Goal: Information Seeking & Learning: Learn about a topic

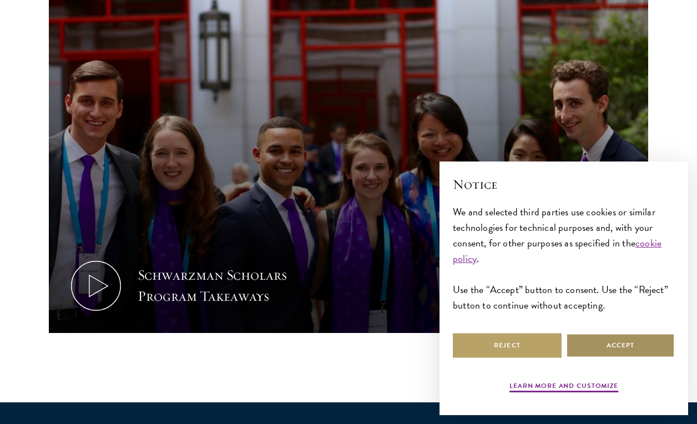
click at [639, 343] on button "Accept" at bounding box center [620, 345] width 109 height 25
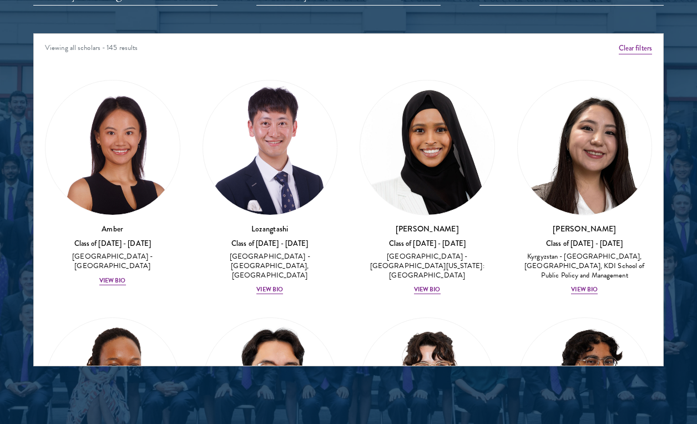
scroll to position [1409, 0]
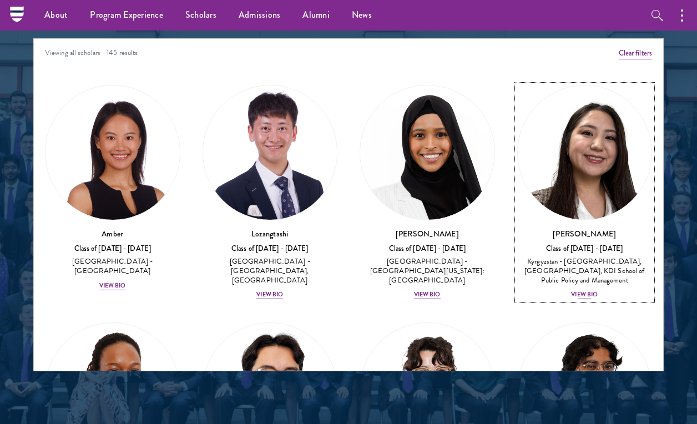
click at [591, 260] on div "Kyrgyzstan - [GEOGRAPHIC_DATA], [GEOGRAPHIC_DATA], KDI School of Public Policy …" at bounding box center [584, 271] width 135 height 28
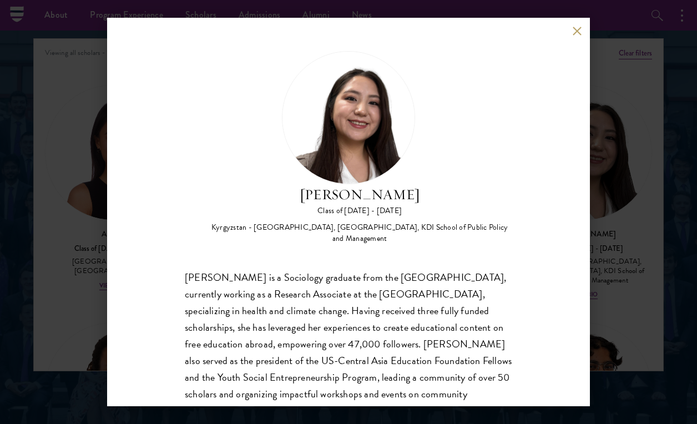
scroll to position [63, 0]
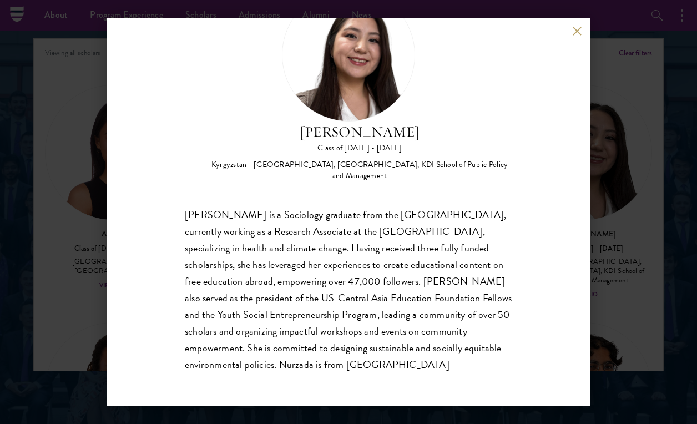
click at [578, 27] on button at bounding box center [576, 30] width 9 height 9
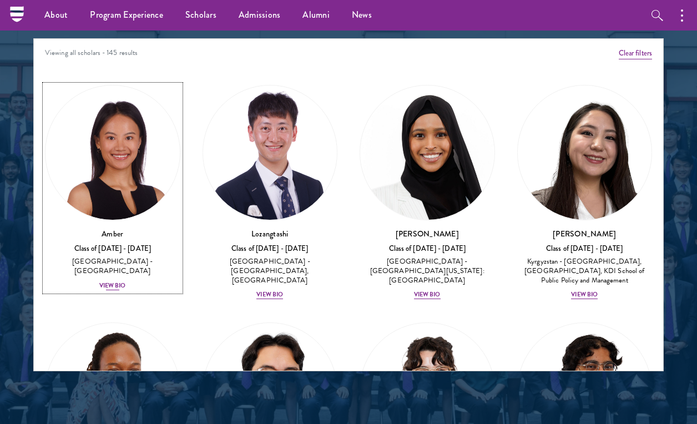
click at [114, 281] on div "View Bio" at bounding box center [112, 285] width 27 height 9
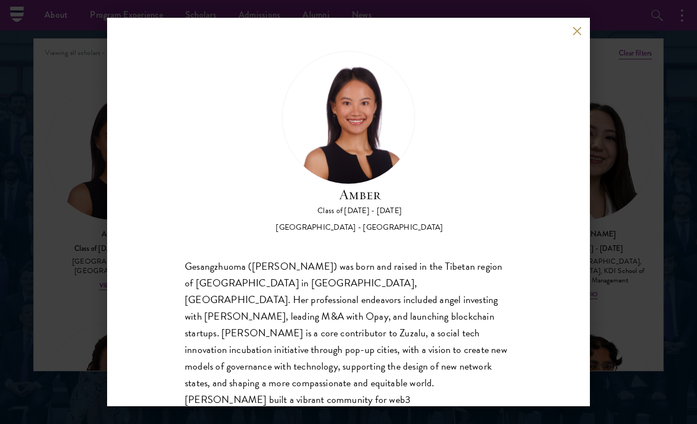
scroll to position [52, 0]
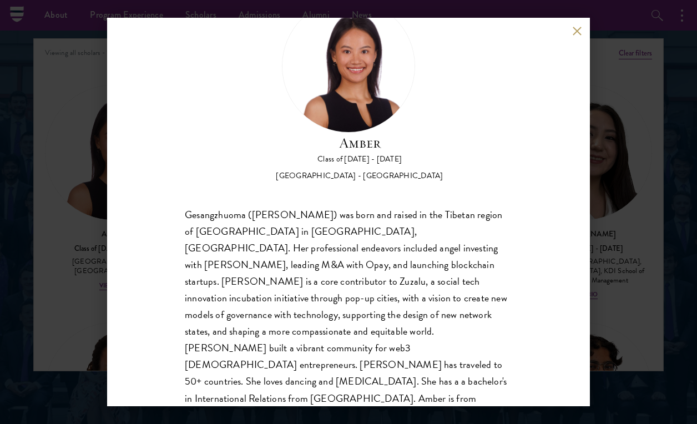
click at [576, 31] on button at bounding box center [576, 30] width 9 height 9
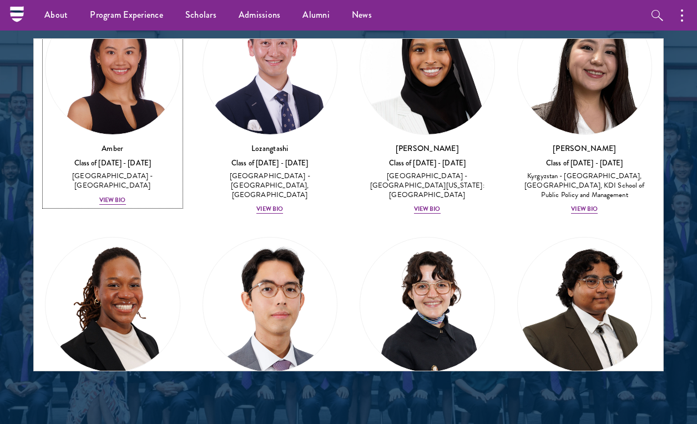
scroll to position [87, 0]
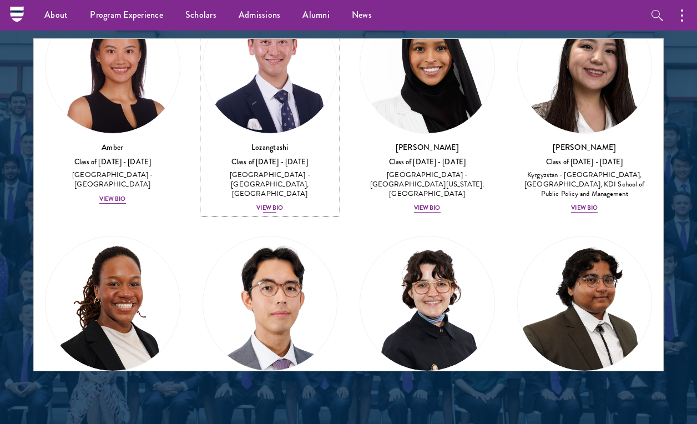
click at [279, 204] on div "View Bio" at bounding box center [269, 208] width 27 height 9
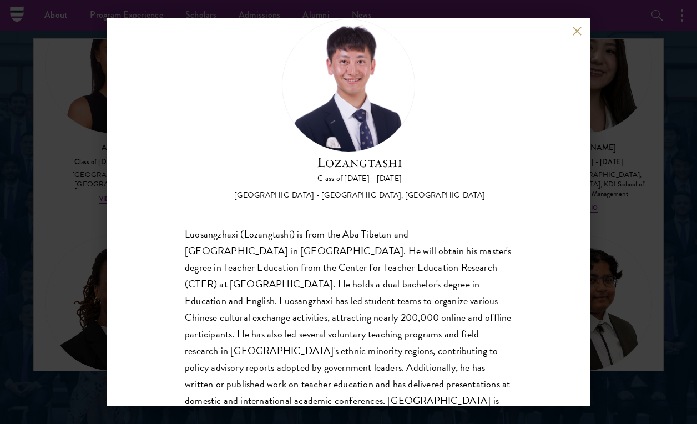
scroll to position [68, 0]
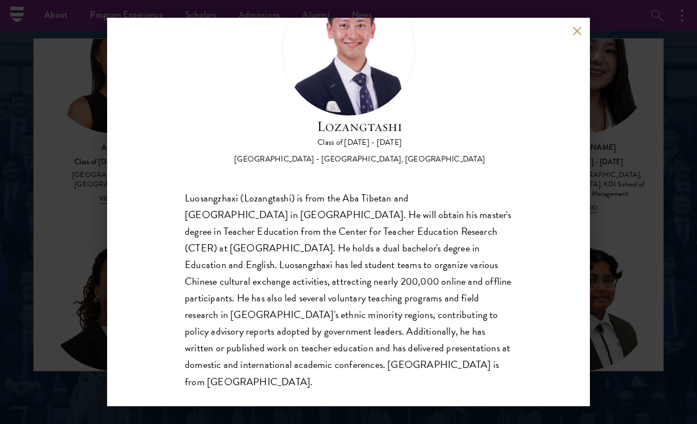
click at [623, 186] on div "Lozangtashi Class of [DATE] - [DATE] [GEOGRAPHIC_DATA] - [GEOGRAPHIC_DATA], [GE…" at bounding box center [348, 212] width 697 height 424
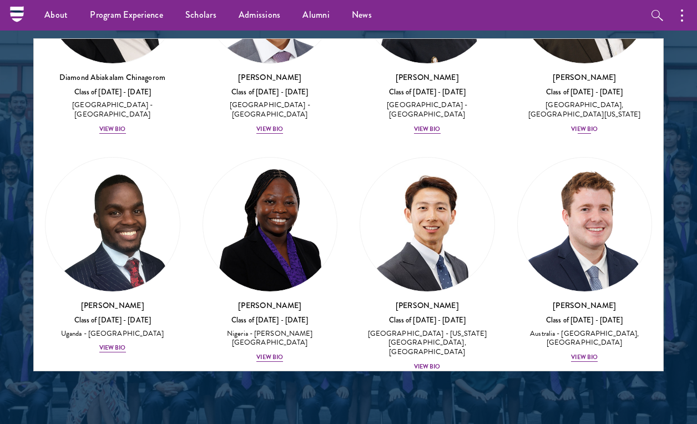
scroll to position [391, 0]
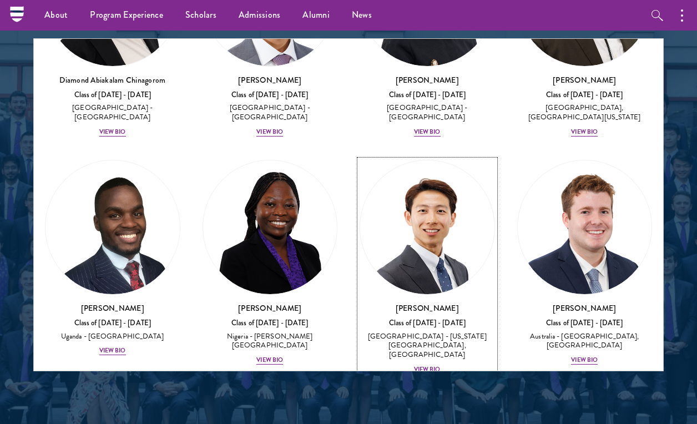
click at [459, 237] on img at bounding box center [427, 227] width 134 height 134
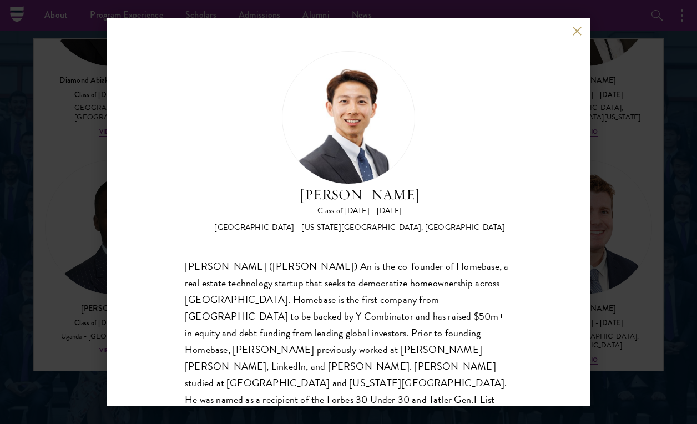
click at [573, 26] on button at bounding box center [576, 30] width 9 height 9
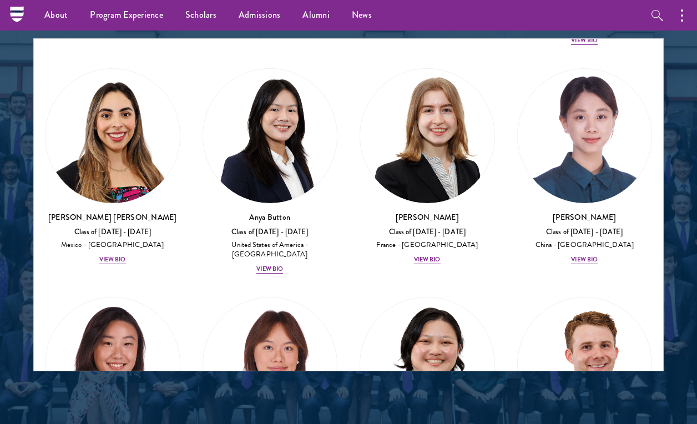
scroll to position [1208, 0]
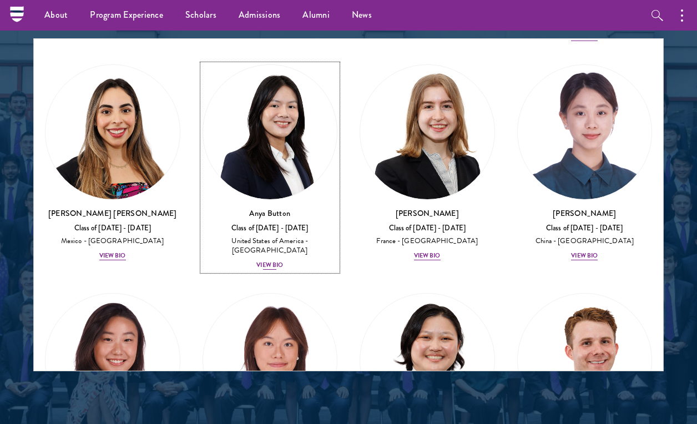
click at [290, 131] on img at bounding box center [270, 132] width 134 height 134
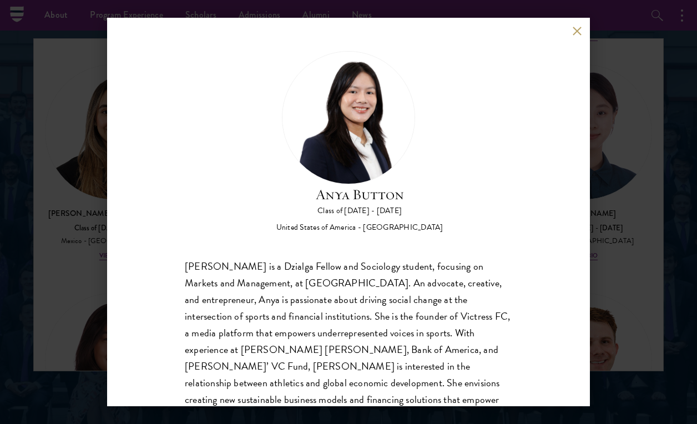
scroll to position [35, 0]
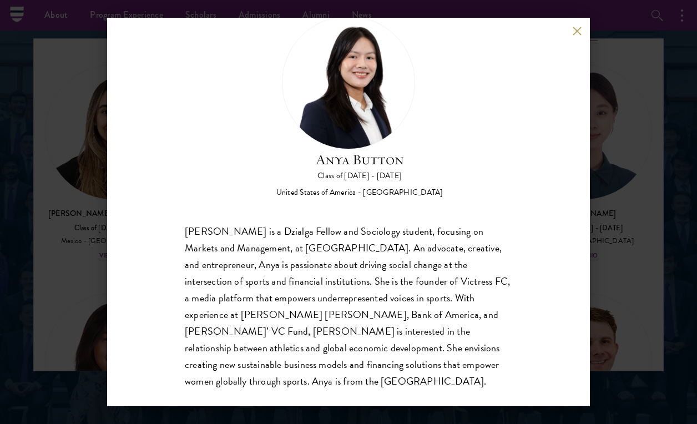
click at [574, 30] on button at bounding box center [576, 30] width 9 height 9
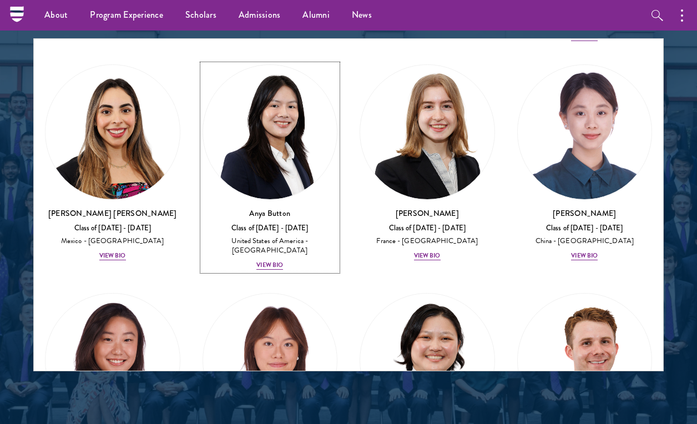
scroll to position [1206, 0]
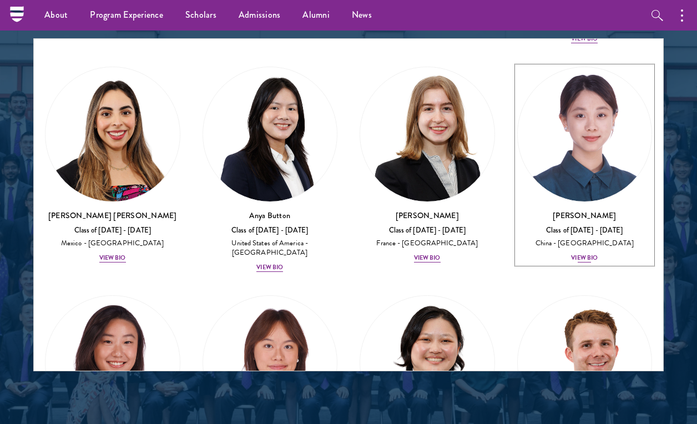
click at [603, 145] on img at bounding box center [585, 134] width 134 height 134
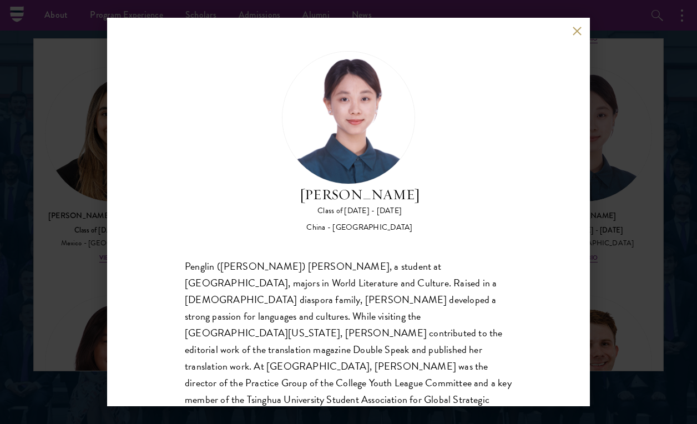
scroll to position [35, 0]
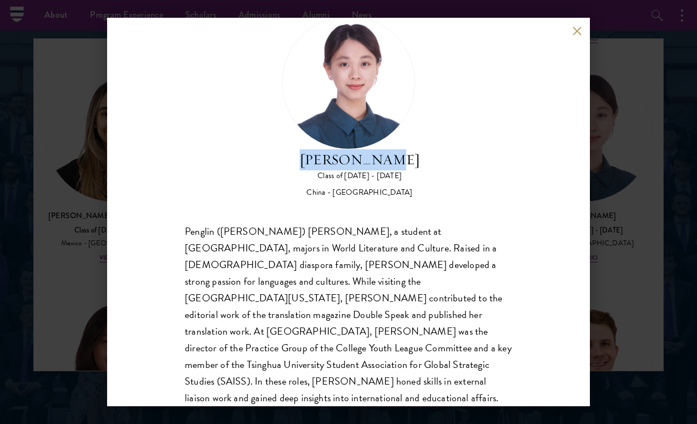
drag, startPoint x: 319, startPoint y: 159, endPoint x: 401, endPoint y: 161, distance: 81.6
click at [401, 161] on h2 "[PERSON_NAME]" at bounding box center [360, 159] width 120 height 21
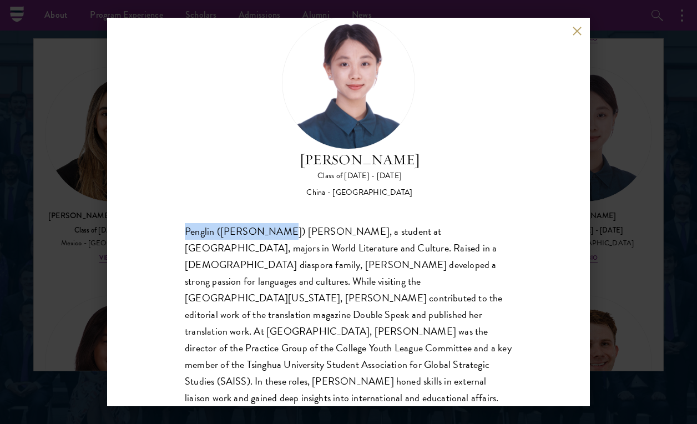
drag, startPoint x: 185, startPoint y: 231, endPoint x: 271, endPoint y: 231, distance: 86.0
click at [271, 231] on div "Penglin ([PERSON_NAME]) [PERSON_NAME], a student at [GEOGRAPHIC_DATA], majors i…" at bounding box center [348, 323] width 327 height 200
copy div "Penglin ([PERSON_NAME]) [PERSON_NAME]"
click at [574, 29] on button at bounding box center [576, 30] width 9 height 9
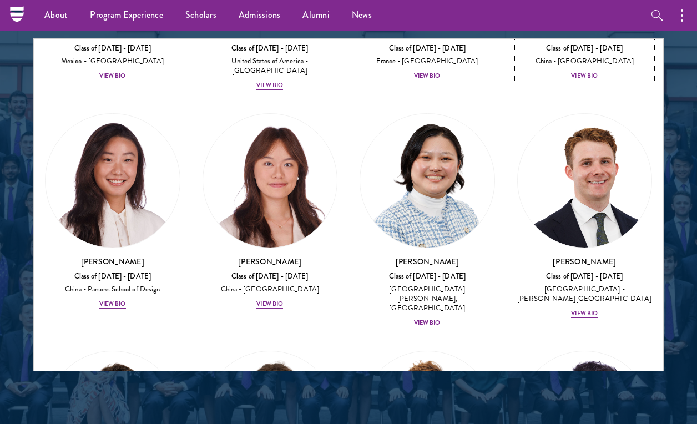
scroll to position [1390, 0]
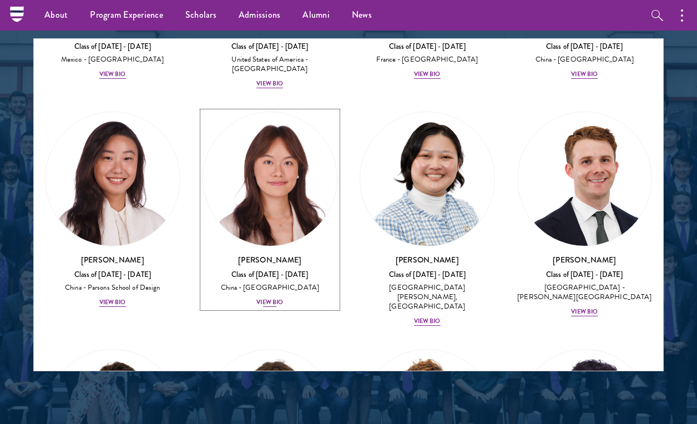
click at [298, 152] on img at bounding box center [270, 179] width 134 height 134
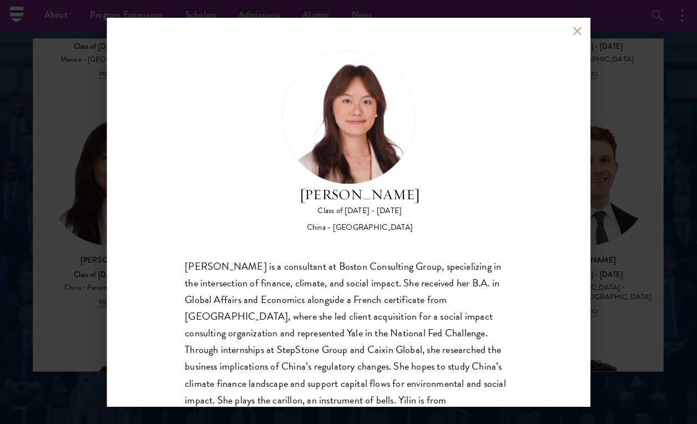
scroll to position [1409, 0]
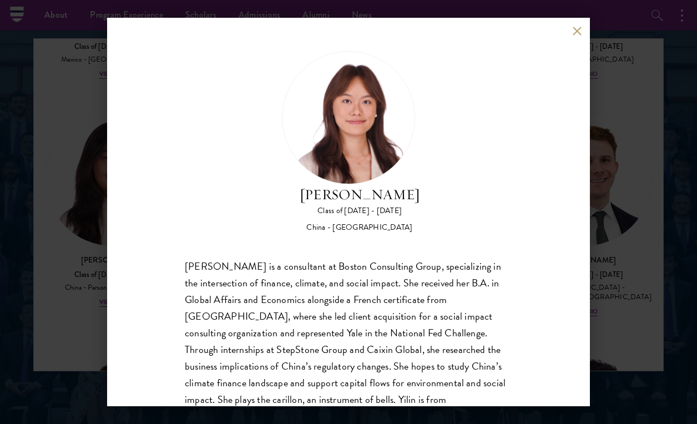
click at [574, 31] on button at bounding box center [576, 30] width 9 height 9
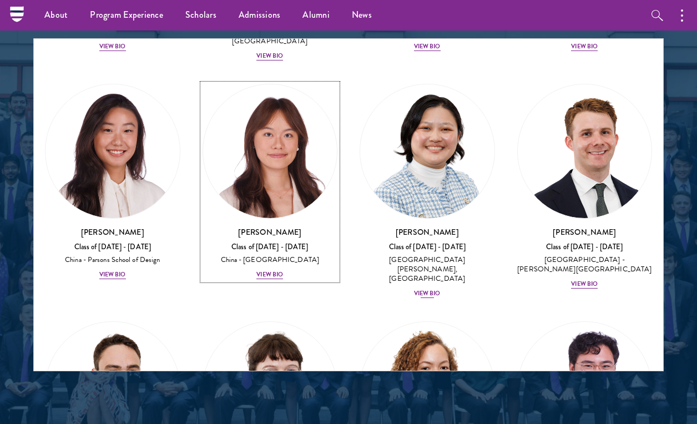
scroll to position [1418, 0]
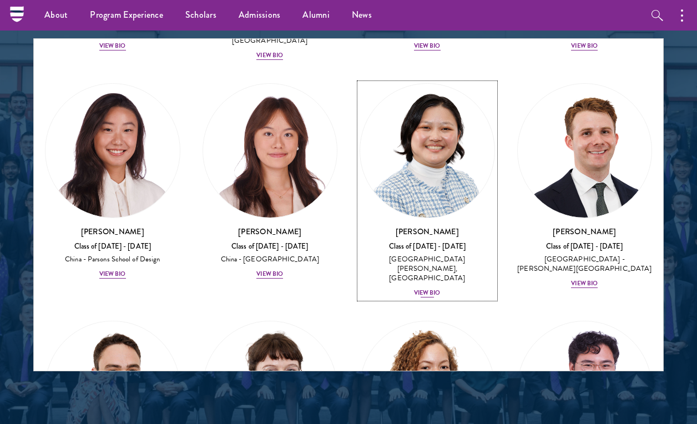
click at [415, 122] on img at bounding box center [427, 151] width 134 height 134
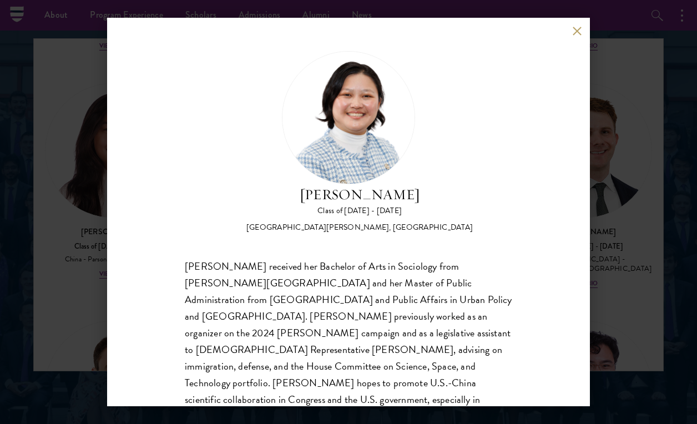
scroll to position [35, 0]
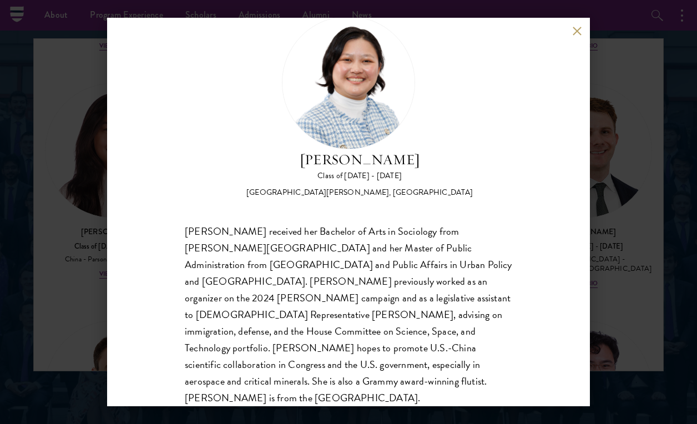
click at [577, 23] on div "[PERSON_NAME] Class of [DATE] - [DATE] [GEOGRAPHIC_DATA] - [PERSON_NAME][GEOGRA…" at bounding box center [348, 212] width 483 height 388
click at [576, 36] on div "[PERSON_NAME] Class of [DATE] - [DATE] [GEOGRAPHIC_DATA] - [PERSON_NAME][GEOGRA…" at bounding box center [348, 212] width 483 height 388
click at [576, 33] on button at bounding box center [576, 30] width 9 height 9
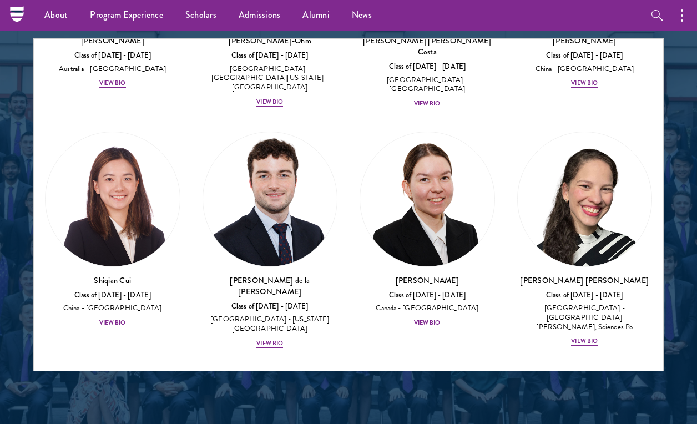
scroll to position [1892, 0]
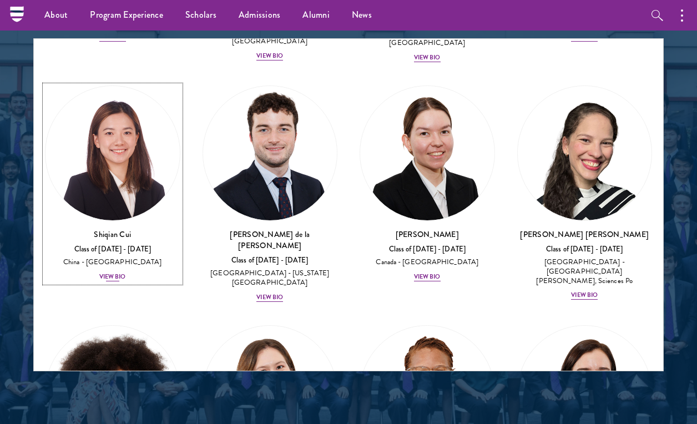
click at [122, 119] on img at bounding box center [112, 153] width 134 height 134
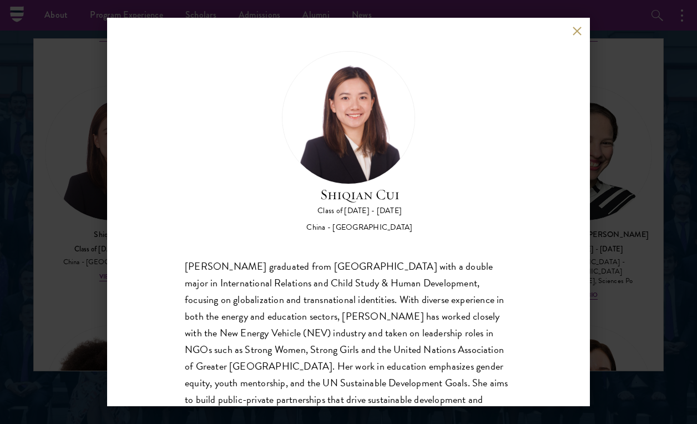
click at [581, 29] on button at bounding box center [576, 30] width 9 height 9
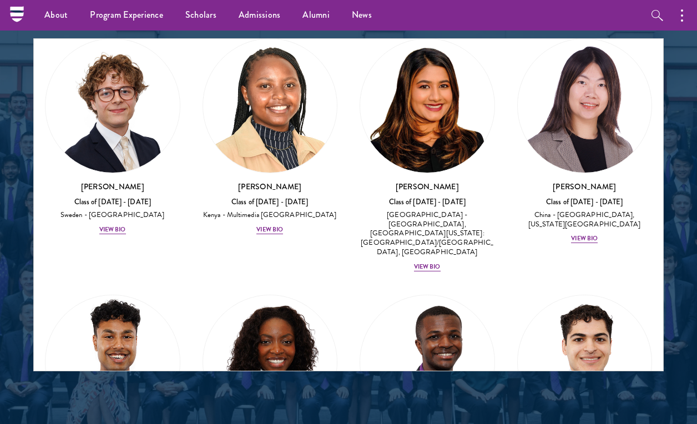
scroll to position [2388, 0]
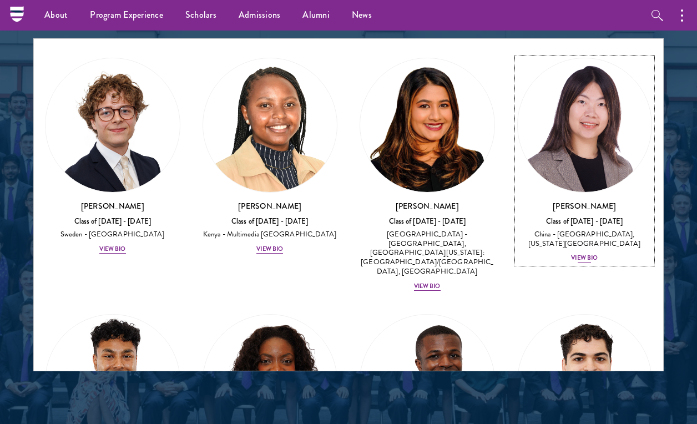
click at [570, 66] on img at bounding box center [585, 125] width 134 height 134
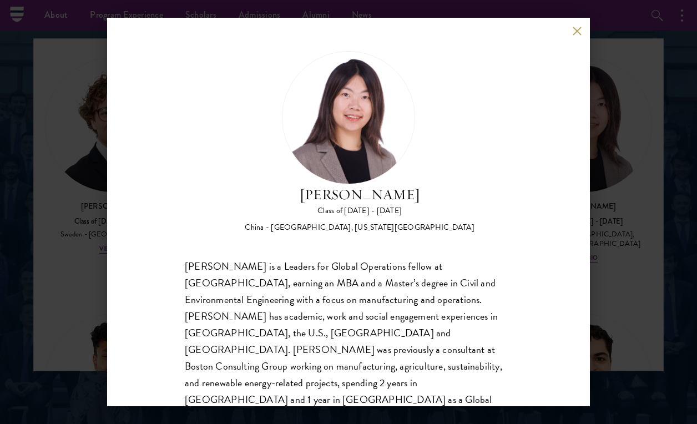
scroll to position [52, 0]
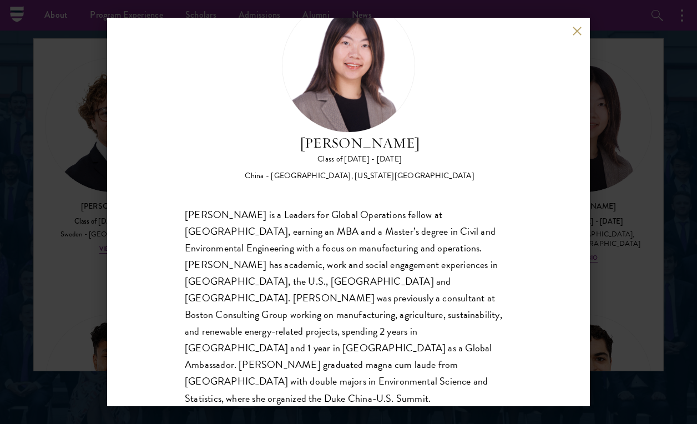
click at [578, 29] on button at bounding box center [576, 30] width 9 height 9
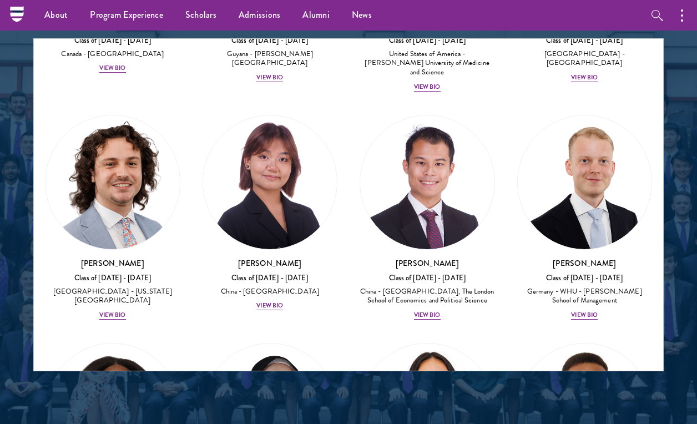
scroll to position [2831, 0]
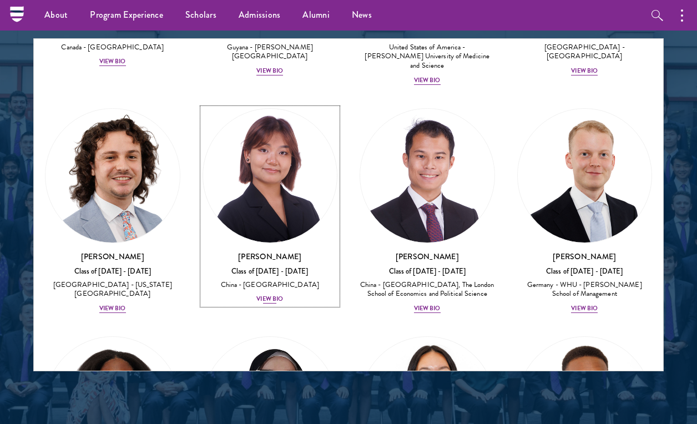
click at [295, 109] on img at bounding box center [270, 176] width 134 height 134
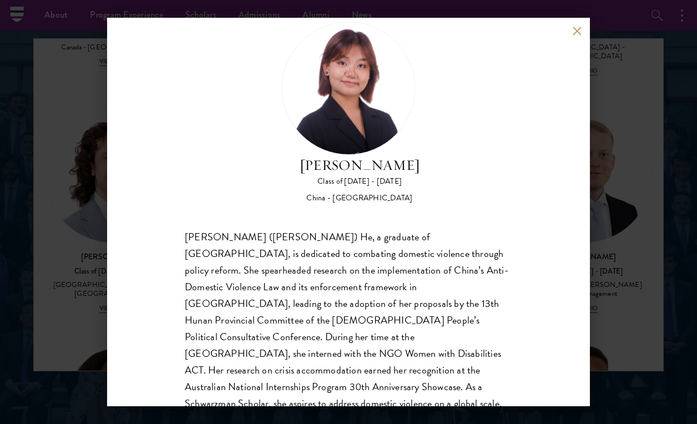
scroll to position [52, 0]
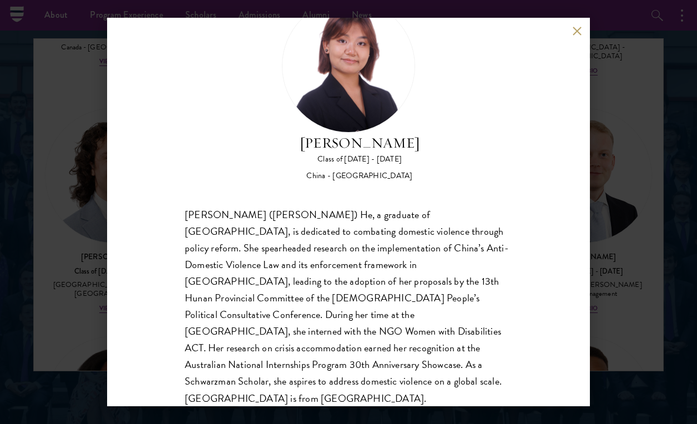
click at [577, 30] on button at bounding box center [576, 30] width 9 height 9
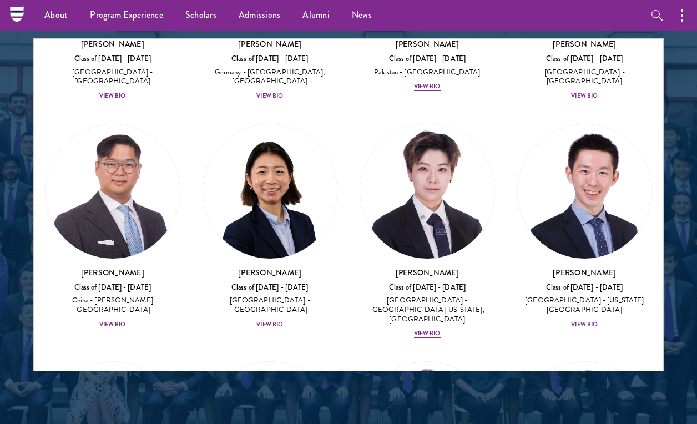
scroll to position [3996, 0]
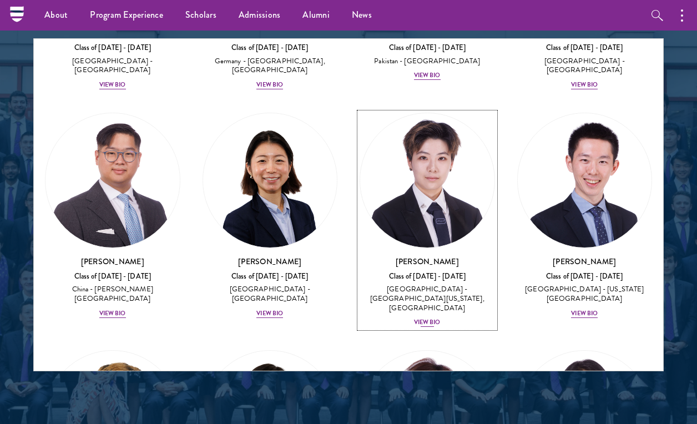
click at [450, 113] on img at bounding box center [427, 180] width 134 height 134
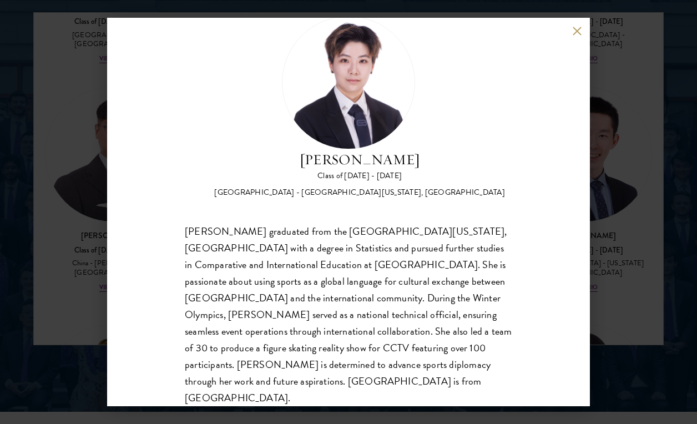
scroll to position [1436, 0]
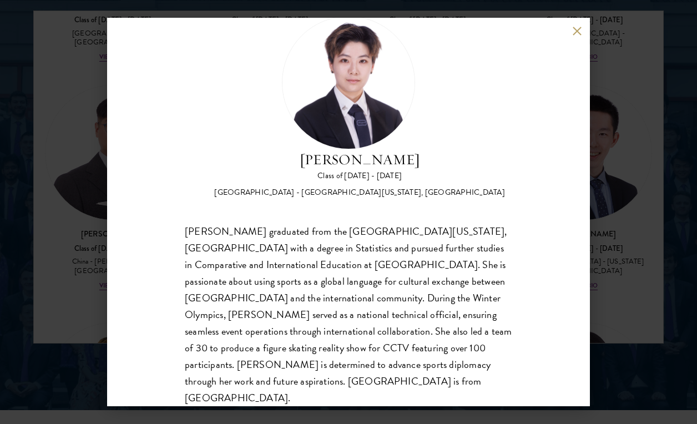
click at [574, 36] on div "[PERSON_NAME] Class of [DATE] - [DATE] [GEOGRAPHIC_DATA] - [GEOGRAPHIC_DATA][US…" at bounding box center [348, 212] width 483 height 388
click at [574, 31] on button at bounding box center [576, 30] width 9 height 9
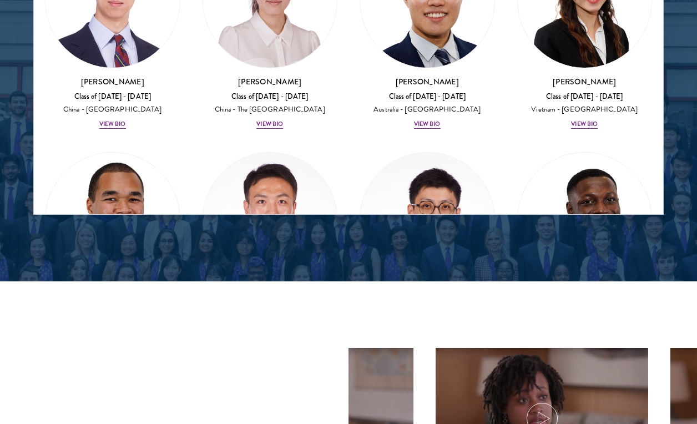
scroll to position [4371, 0]
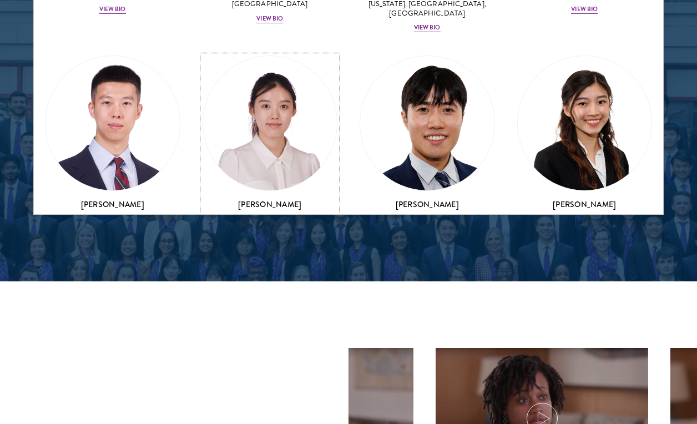
click at [275, 242] on div "View Bio" at bounding box center [269, 246] width 27 height 9
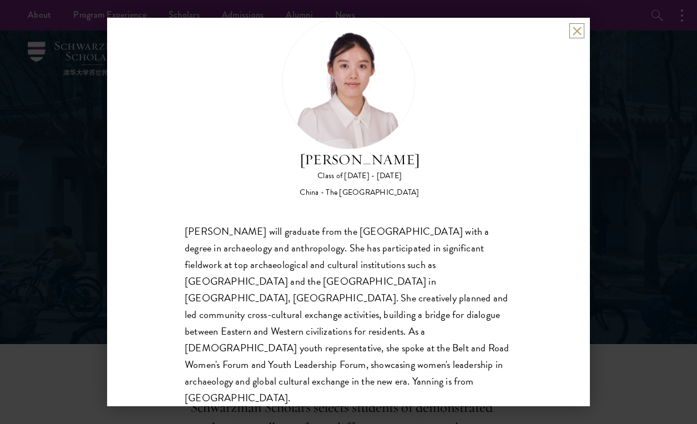
click at [577, 29] on button at bounding box center [576, 30] width 9 height 9
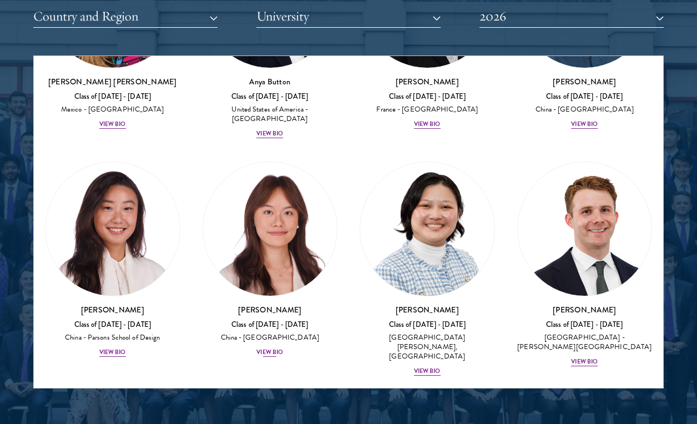
scroll to position [1355, 0]
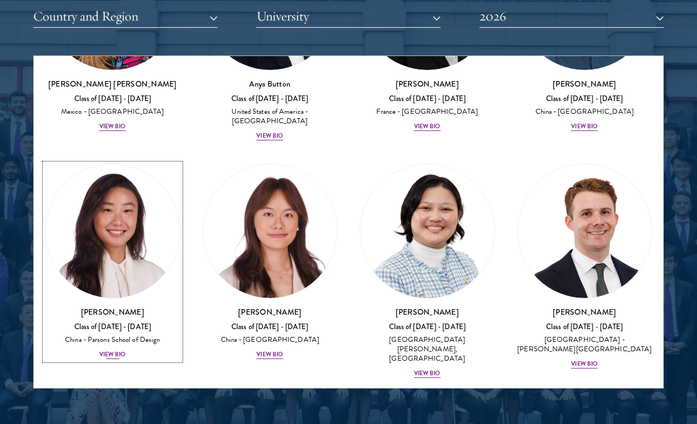
click at [148, 205] on img at bounding box center [112, 231] width 134 height 134
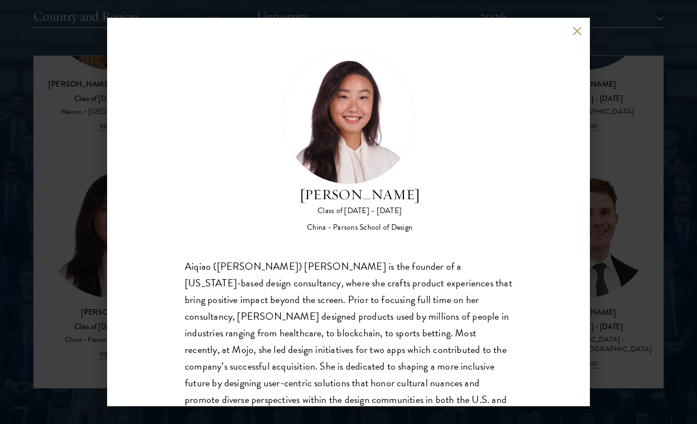
click at [103, 228] on div "[PERSON_NAME] Class of [DATE] - [DATE] China - [PERSON_NAME] School of Design […" at bounding box center [348, 212] width 697 height 424
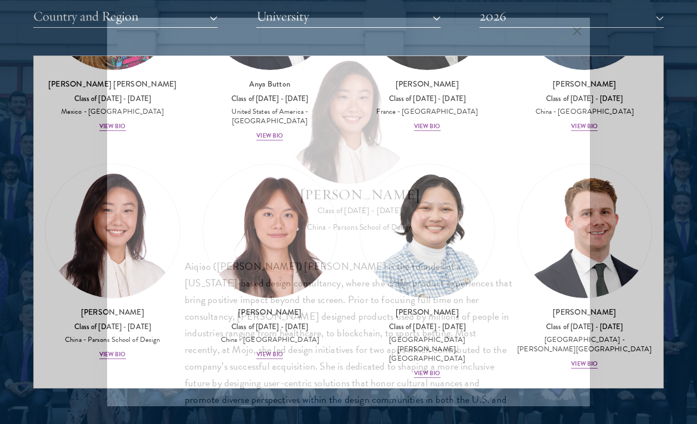
scroll to position [4362, 0]
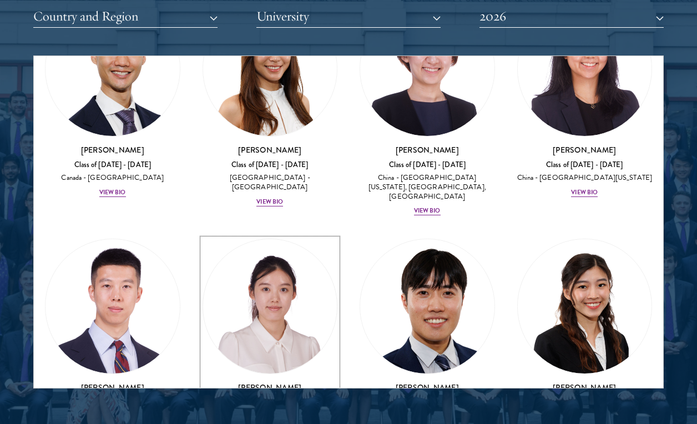
click at [322, 239] on img at bounding box center [270, 306] width 134 height 134
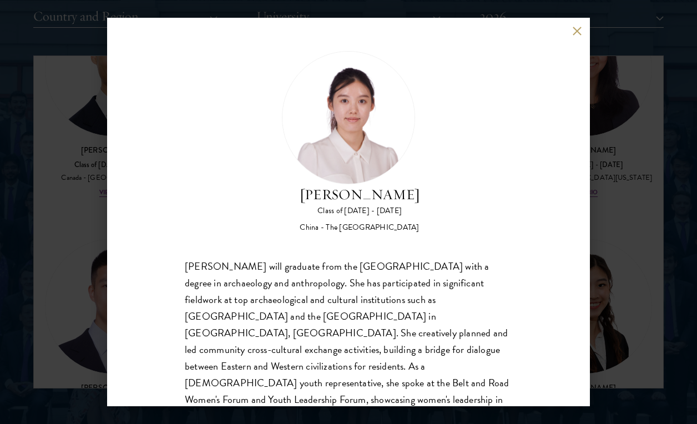
click at [126, 255] on div "[PERSON_NAME] Class of [DATE] - [DATE] [GEOGRAPHIC_DATA] - The [GEOGRAPHIC_DATA…" at bounding box center [348, 212] width 483 height 388
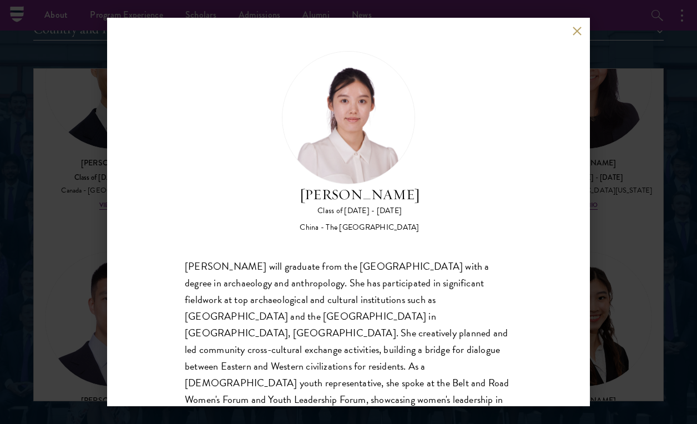
click at [110, 225] on div "[PERSON_NAME] Class of [DATE] - [DATE] [GEOGRAPHIC_DATA] - The [GEOGRAPHIC_DATA…" at bounding box center [348, 212] width 483 height 388
click at [69, 216] on div "[PERSON_NAME] Class of [DATE] - [DATE] [GEOGRAPHIC_DATA] - The [GEOGRAPHIC_DATA…" at bounding box center [348, 212] width 697 height 424
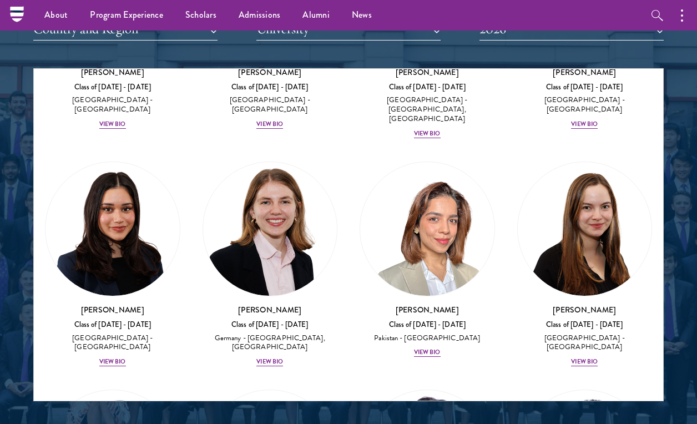
scroll to position [3738, 0]
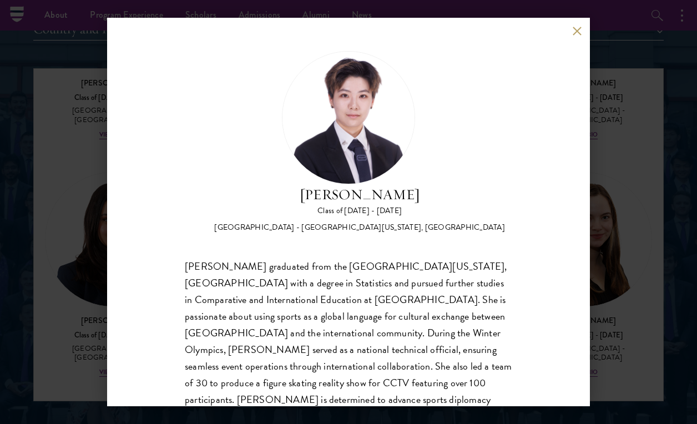
click at [608, 254] on div "[PERSON_NAME] Class of [DATE] - [DATE] [GEOGRAPHIC_DATA] - [GEOGRAPHIC_DATA][US…" at bounding box center [348, 212] width 697 height 424
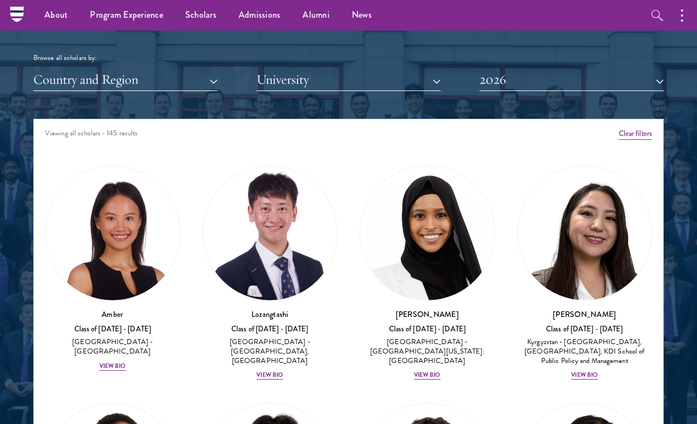
scroll to position [1327, 0]
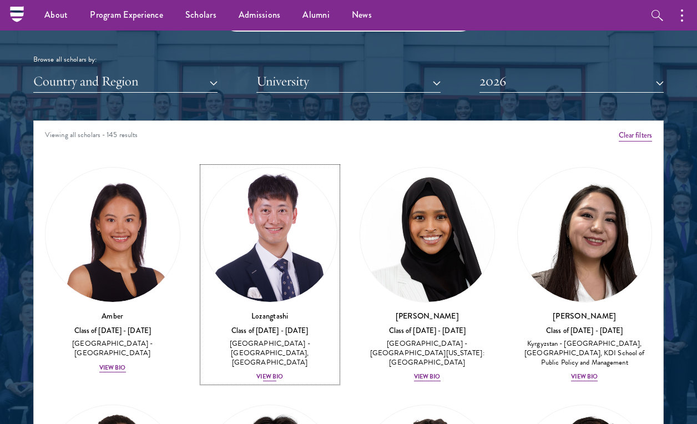
click at [268, 231] on img at bounding box center [270, 235] width 134 height 134
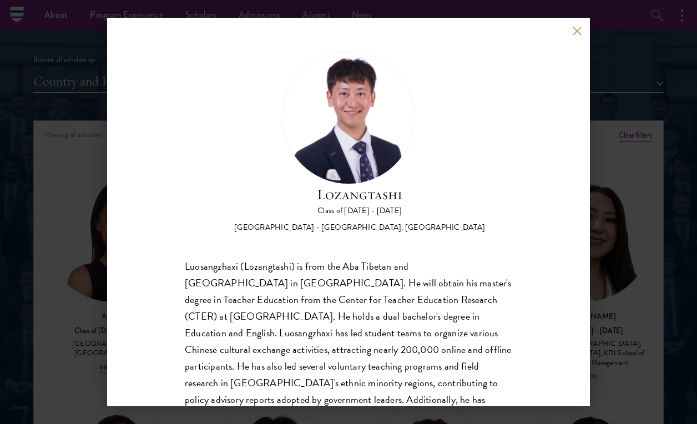
click at [88, 255] on div "Lozangtashi Class of [DATE] - [DATE] [GEOGRAPHIC_DATA] - [GEOGRAPHIC_DATA], [GE…" at bounding box center [348, 212] width 697 height 424
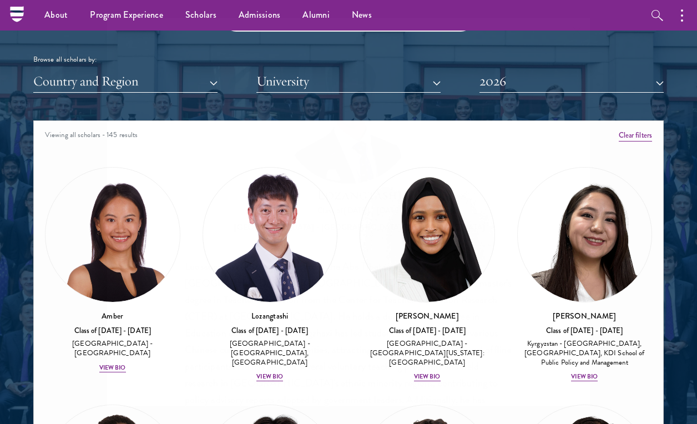
scroll to position [1355, 0]
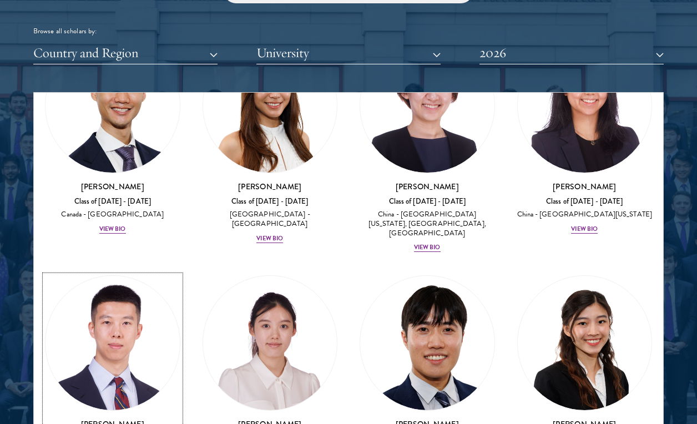
click at [131, 276] on img at bounding box center [112, 343] width 134 height 134
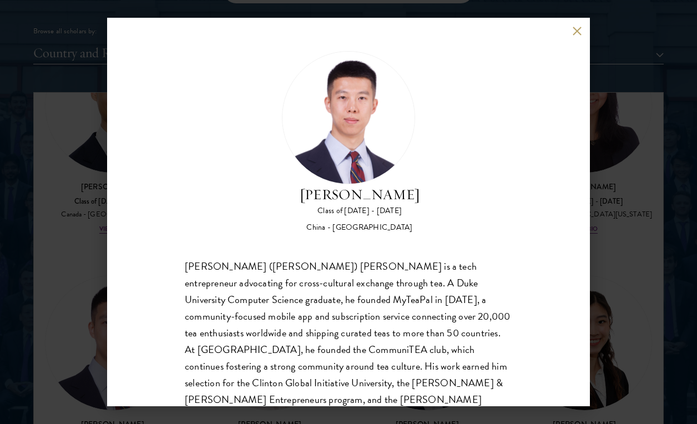
click at [581, 33] on div "[PERSON_NAME] Class of [DATE] - [DATE] [GEOGRAPHIC_DATA] - [GEOGRAPHIC_DATA] [P…" at bounding box center [348, 212] width 483 height 388
click at [578, 29] on button at bounding box center [576, 30] width 9 height 9
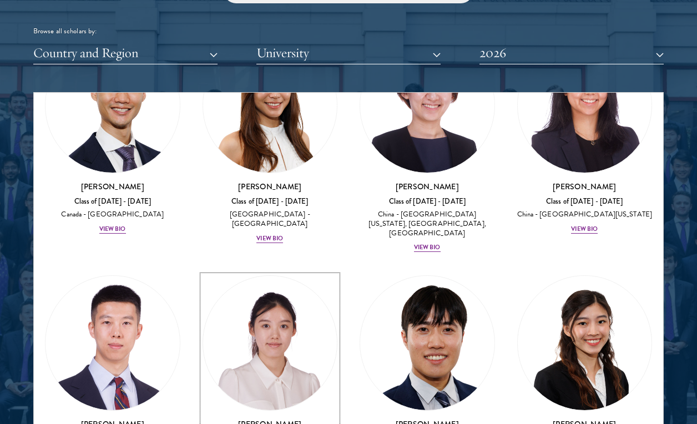
click at [296, 276] on img at bounding box center [270, 343] width 134 height 134
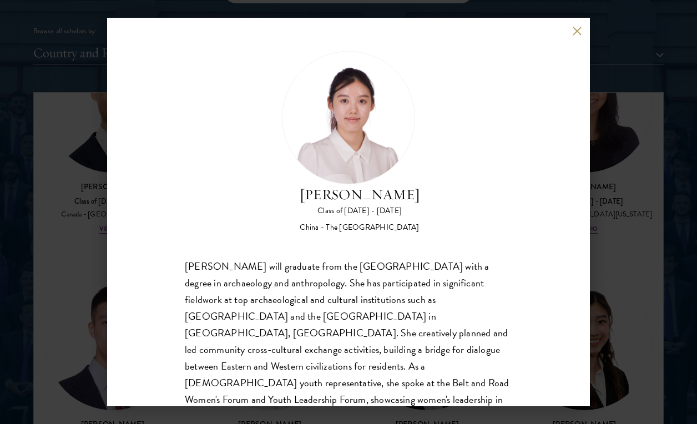
click at [572, 35] on button at bounding box center [576, 30] width 9 height 9
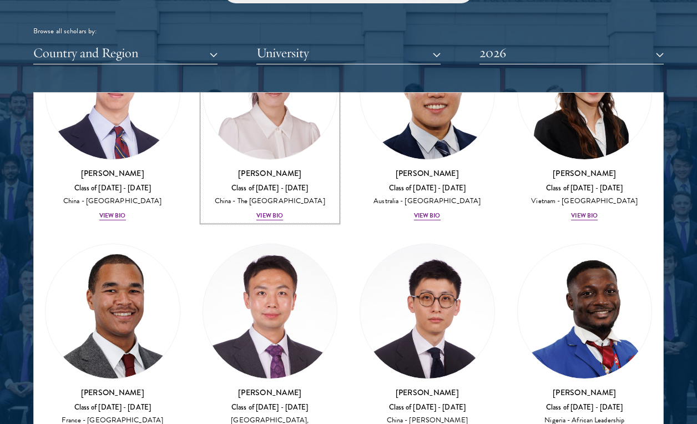
scroll to position [4617, 0]
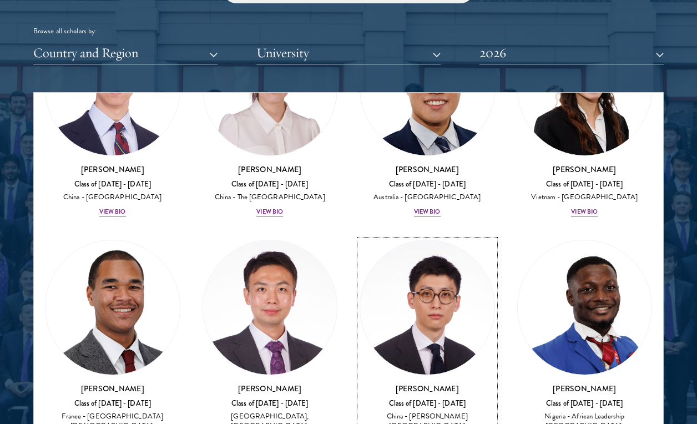
click at [418, 240] on img at bounding box center [427, 307] width 134 height 134
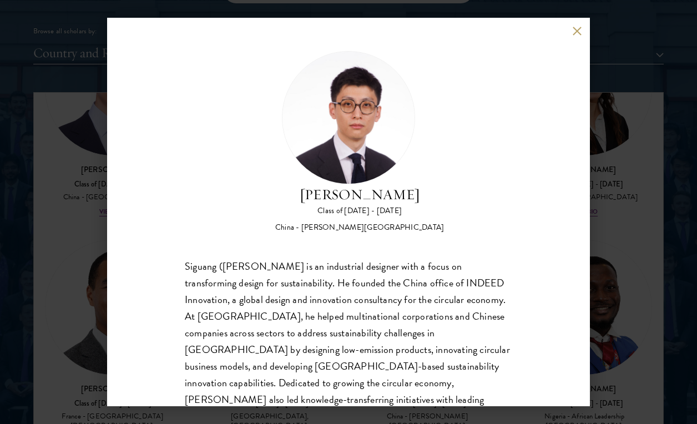
click at [570, 31] on div "[PERSON_NAME] Class of [DATE] - [DATE] [GEOGRAPHIC_DATA] - [PERSON_NAME][GEOGRA…" at bounding box center [348, 212] width 483 height 388
click at [578, 26] on button at bounding box center [576, 30] width 9 height 9
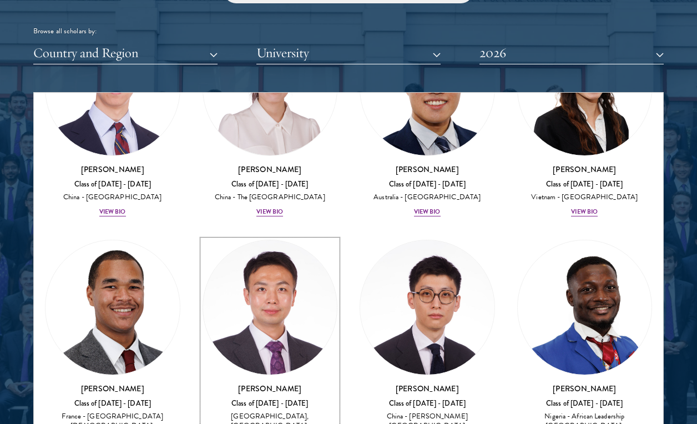
click at [312, 240] on img at bounding box center [270, 307] width 134 height 134
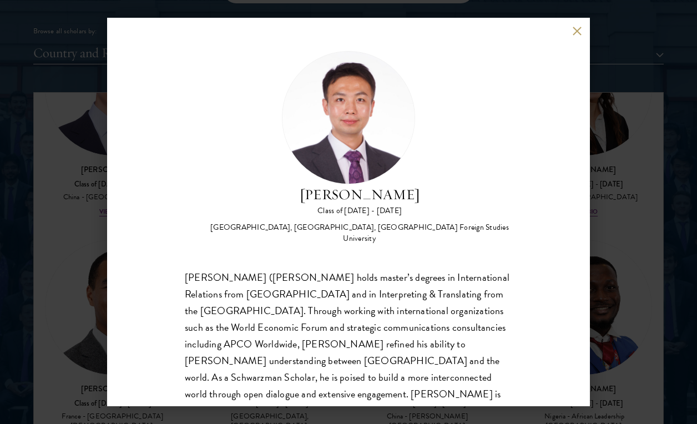
click at [653, 213] on div "[PERSON_NAME] Class of [DATE] - [DATE] [GEOGRAPHIC_DATA] - [GEOGRAPHIC_DATA], […" at bounding box center [348, 212] width 697 height 424
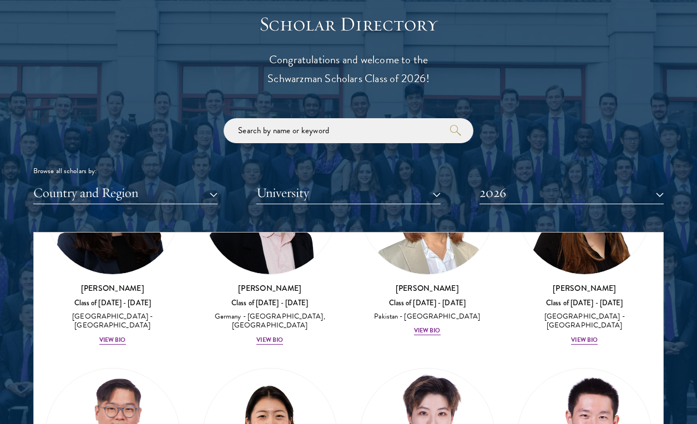
scroll to position [1216, 0]
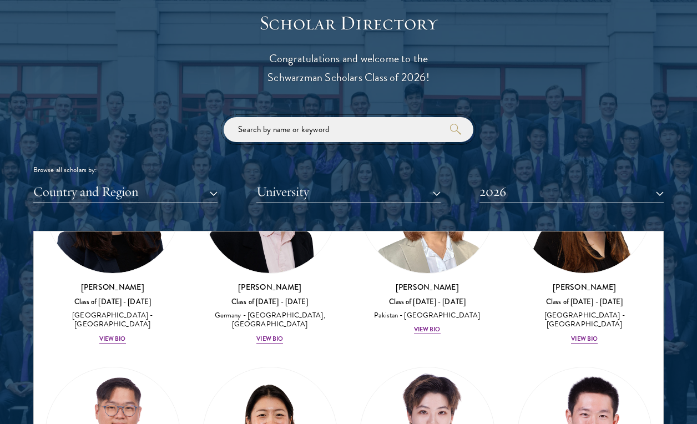
click at [324, 139] on input "search" at bounding box center [349, 129] width 250 height 25
click button "submit" at bounding box center [0, 0] width 0 height 0
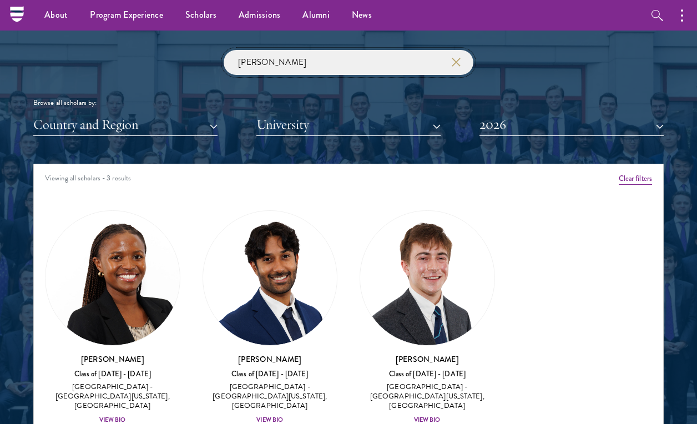
scroll to position [1282, 0]
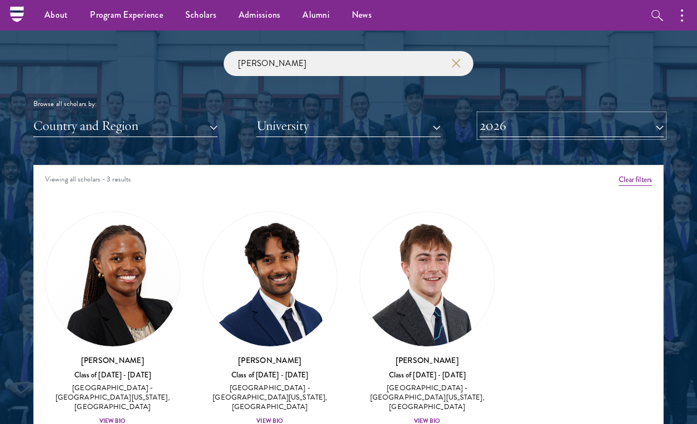
click at [525, 128] on button "2026" at bounding box center [571, 125] width 184 height 23
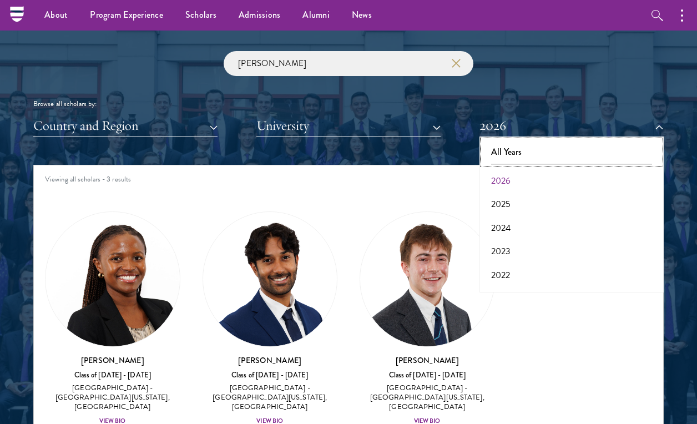
click at [518, 146] on button "All Years" at bounding box center [572, 151] width 178 height 23
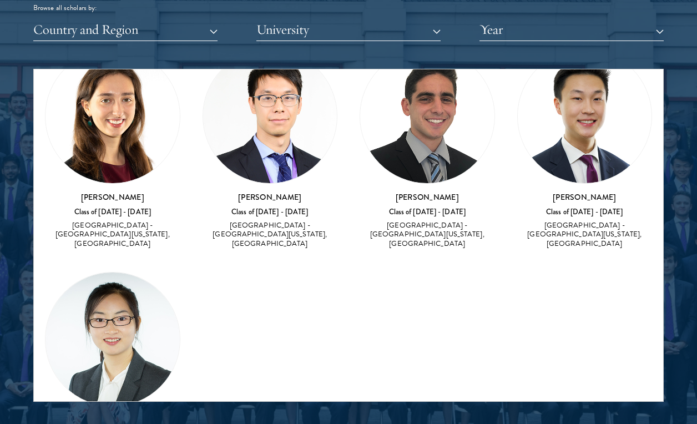
scroll to position [827, 0]
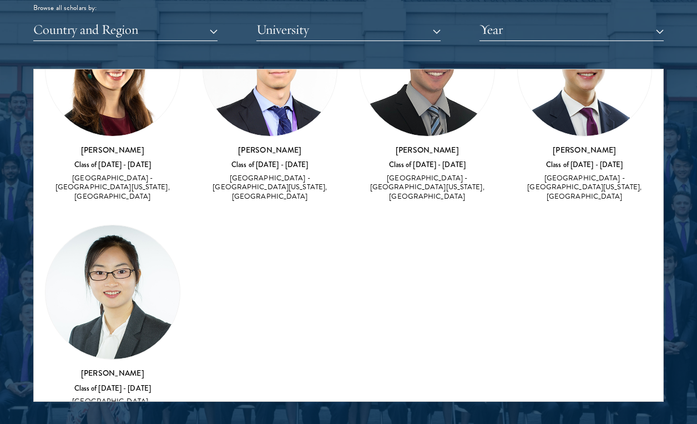
click at [144, 258] on img at bounding box center [112, 292] width 134 height 134
click at [113, 263] on img at bounding box center [112, 292] width 134 height 134
click at [106, 251] on img at bounding box center [112, 292] width 134 height 134
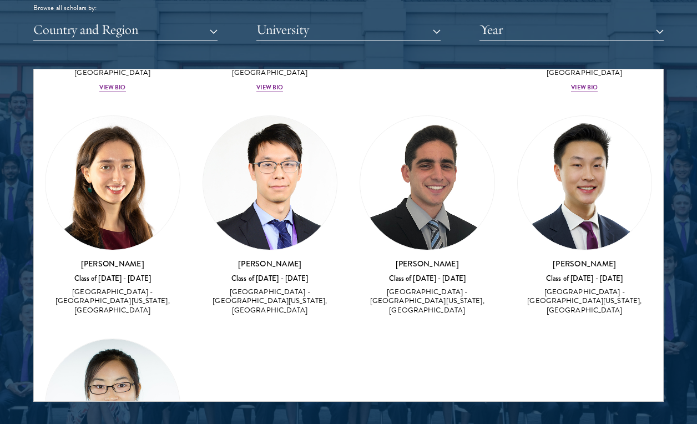
scroll to position [711, 0]
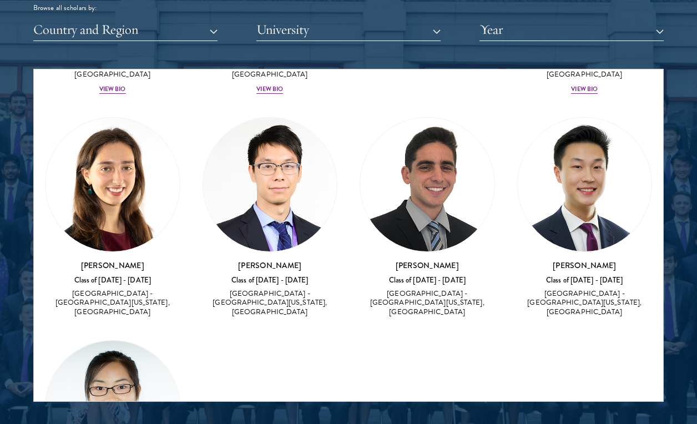
click at [98, 157] on img at bounding box center [112, 185] width 134 height 134
click at [270, 260] on h3 "[PERSON_NAME]" at bounding box center [270, 265] width 135 height 11
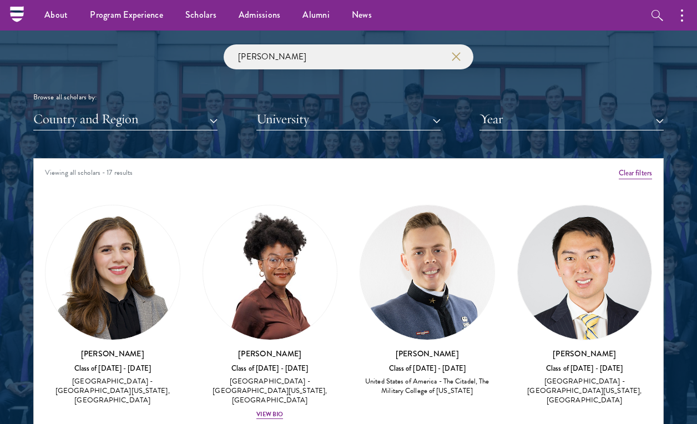
scroll to position [1287, 0]
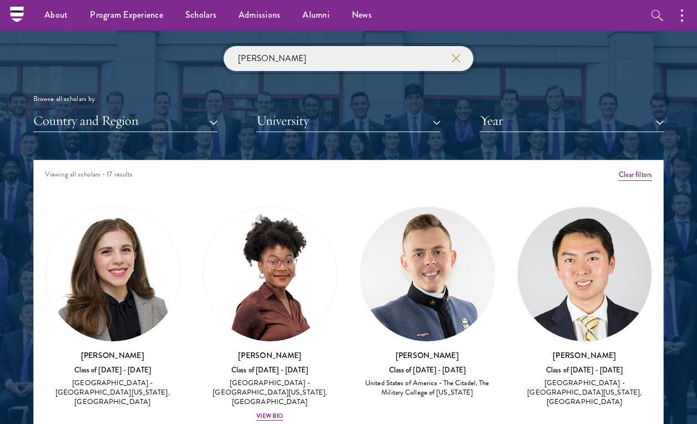
drag, startPoint x: 418, startPoint y: 59, endPoint x: 119, endPoint y: 52, distance: 299.1
click at [119, 52] on div "[PERSON_NAME] Browse all scholars by: Country and Region All Countries and Regi…" at bounding box center [348, 89] width 630 height 86
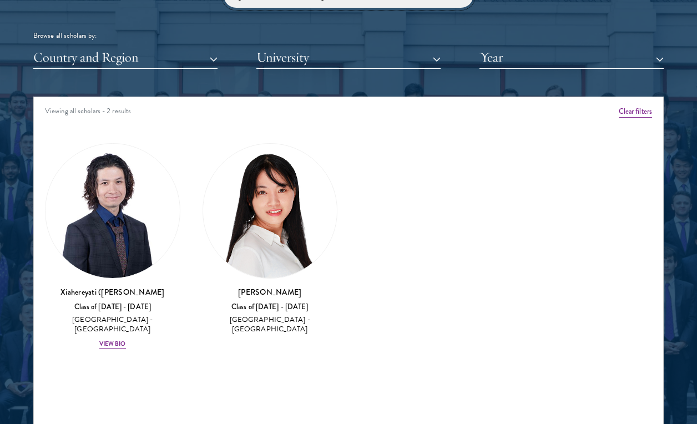
scroll to position [1353, 0]
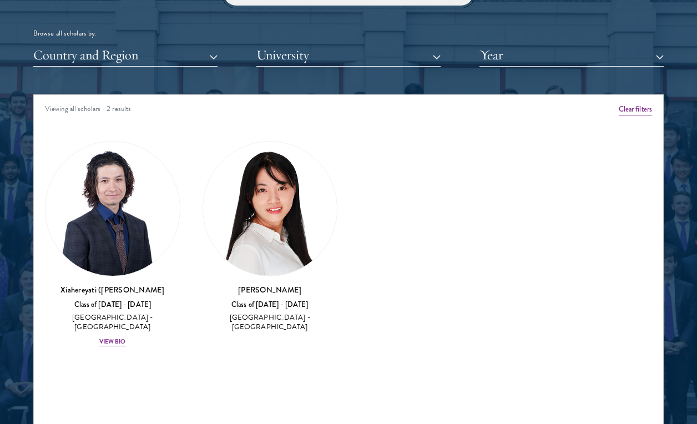
type input "[GEOGRAPHIC_DATA]"
click at [280, 244] on img at bounding box center [270, 208] width 134 height 134
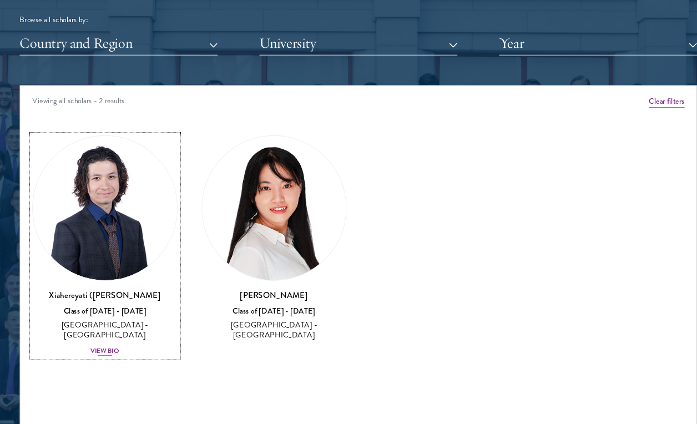
click at [115, 337] on div "View Bio" at bounding box center [112, 341] width 27 height 9
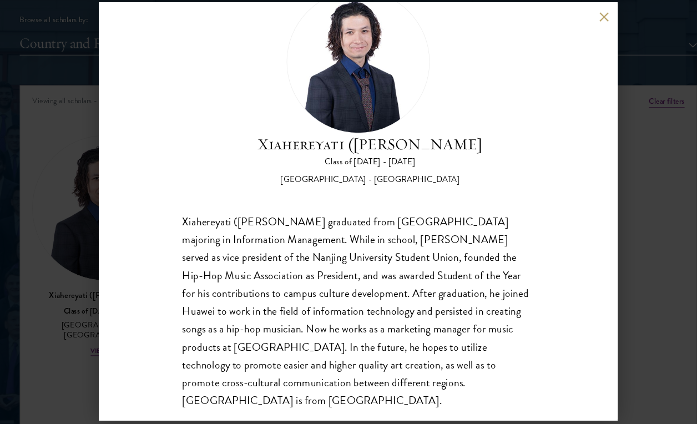
scroll to position [52, 0]
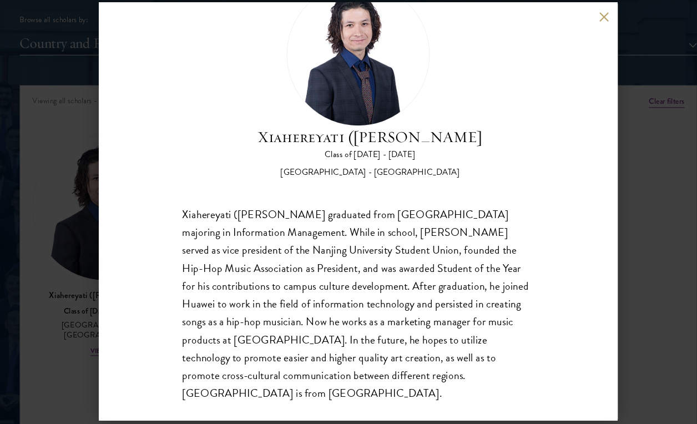
click at [642, 212] on div "Xiahereyati ([PERSON_NAME]) Ainiwaner Class of [DATE] - [DATE] [GEOGRAPHIC_DATA…" at bounding box center [348, 212] width 697 height 424
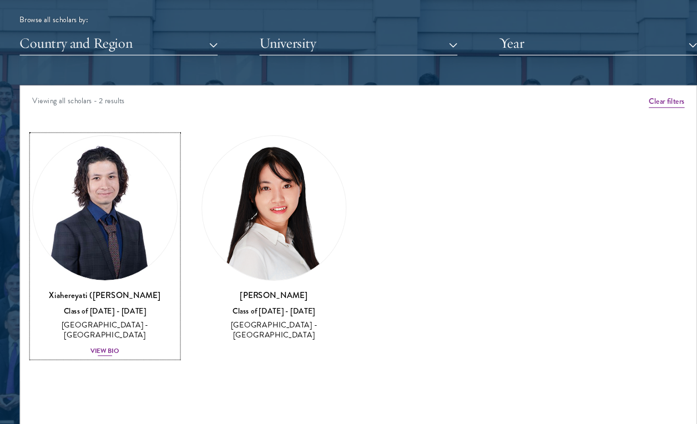
click at [136, 225] on img at bounding box center [112, 208] width 134 height 134
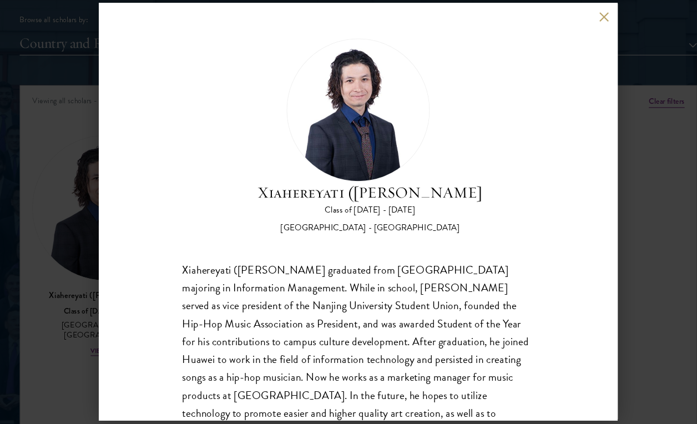
click at [105, 273] on div "Xiahereyati ([PERSON_NAME]) Ainiwaner Class of [DATE] - [DATE] [GEOGRAPHIC_DATA…" at bounding box center [348, 212] width 697 height 424
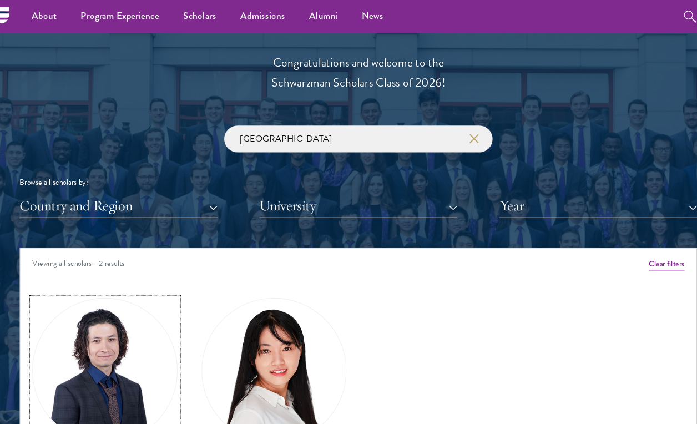
scroll to position [1196, 0]
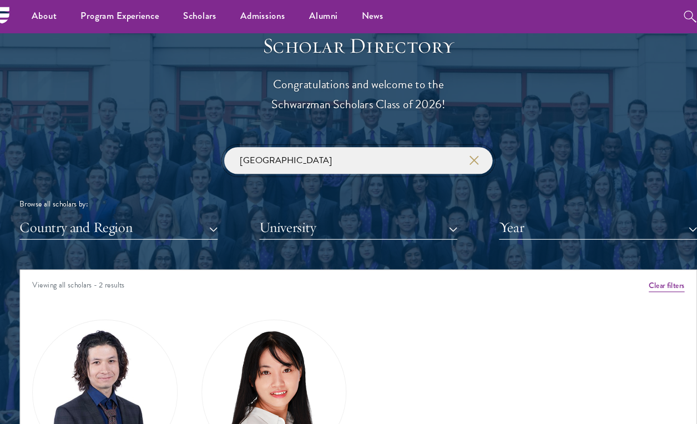
drag, startPoint x: 348, startPoint y: 151, endPoint x: 198, endPoint y: 133, distance: 151.5
click at [198, 133] on div "Scholar Directory Congratulations and welcome to the Schwarzman Scholars Class …" at bounding box center [348, 307] width 630 height 553
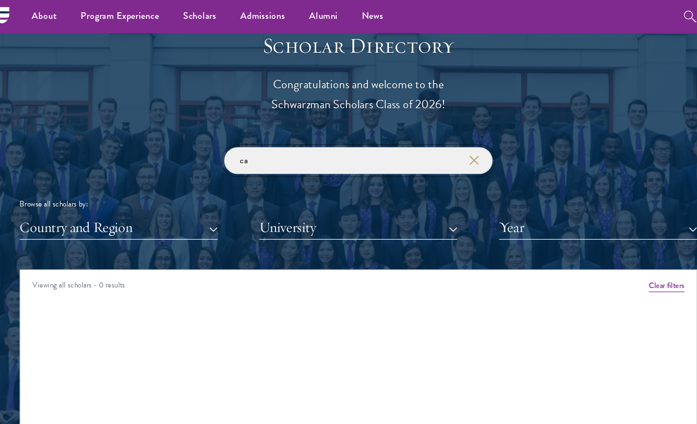
type input "c"
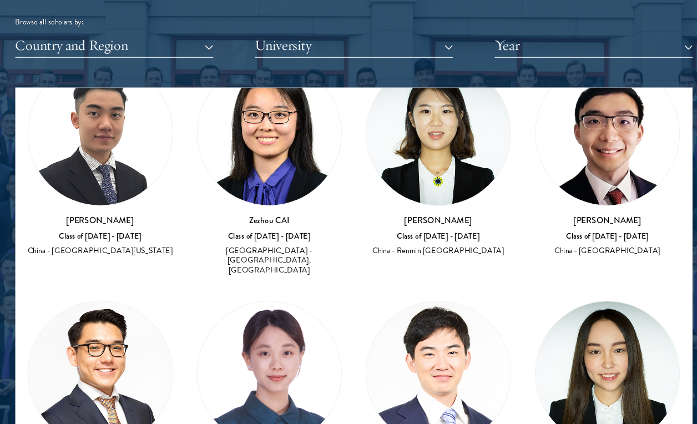
scroll to position [538, 0]
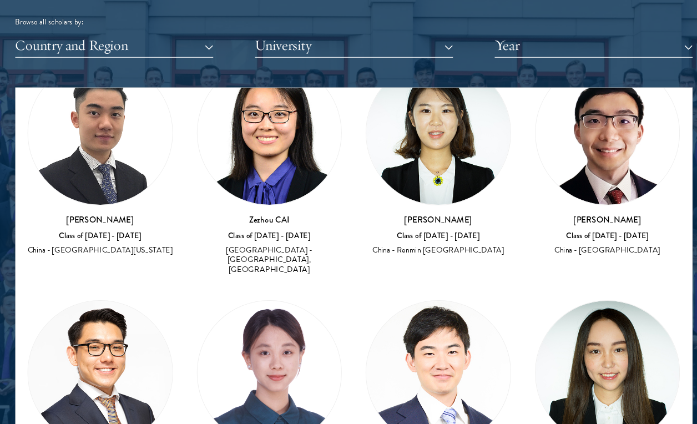
type input "china"
click at [442, 169] on img at bounding box center [427, 153] width 134 height 134
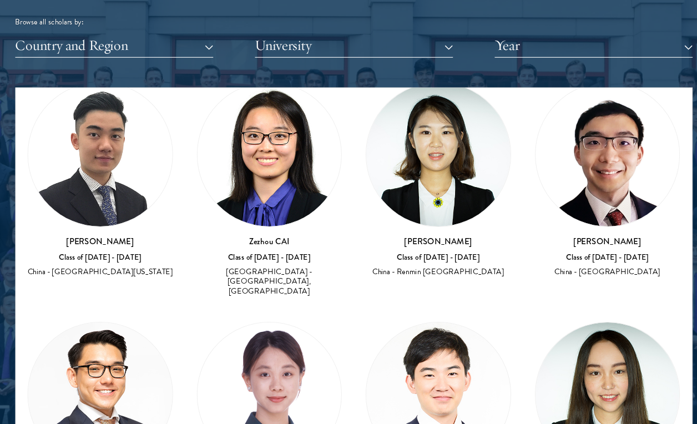
scroll to position [515, 0]
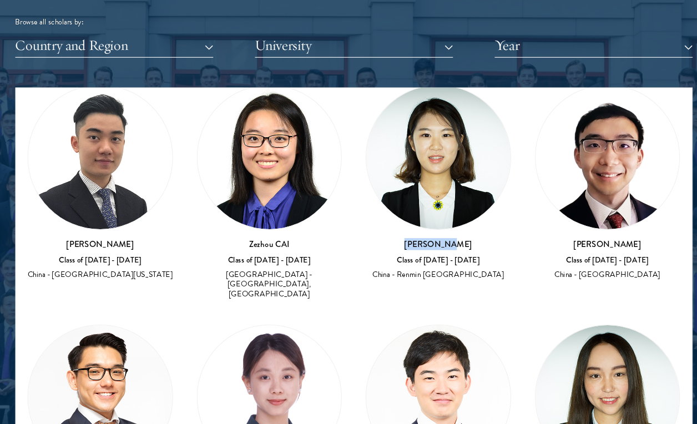
drag, startPoint x: 408, startPoint y: 234, endPoint x: 457, endPoint y: 234, distance: 48.8
click at [457, 251] on h3 "[PERSON_NAME]" at bounding box center [427, 256] width 135 height 11
copy h3 "[PERSON_NAME]"
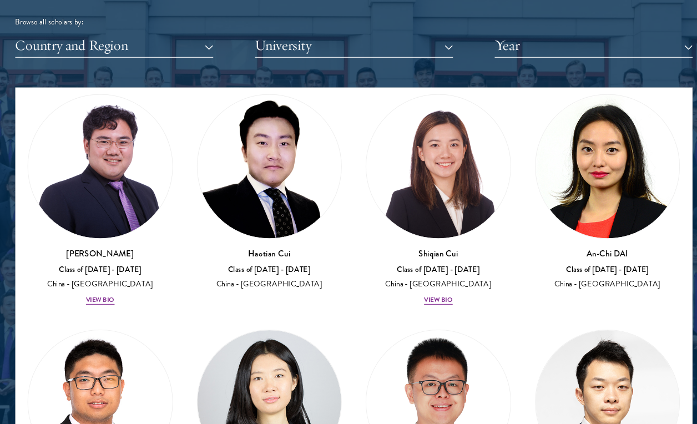
scroll to position [1603, 0]
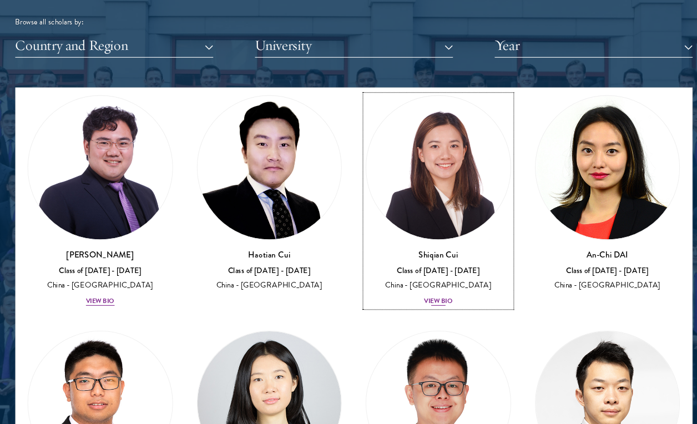
click at [428, 305] on div "View Bio" at bounding box center [427, 309] width 27 height 9
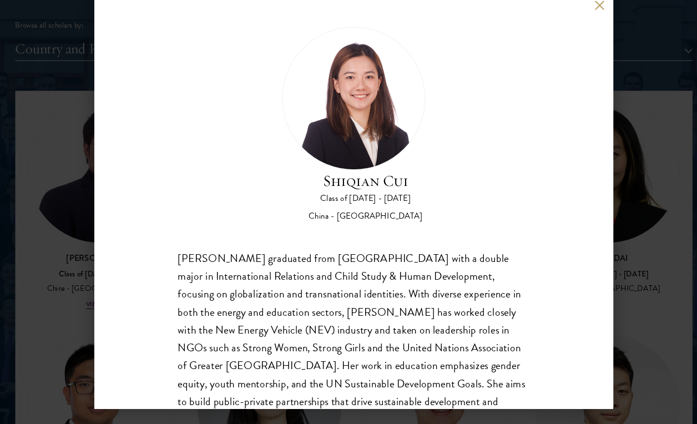
click at [575, 32] on button at bounding box center [576, 30] width 9 height 9
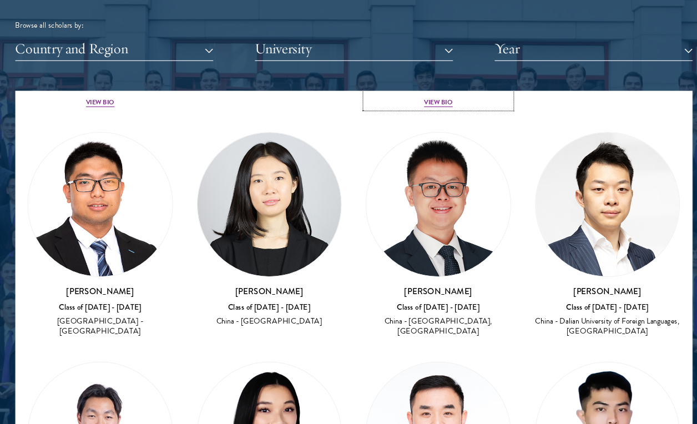
scroll to position [1793, 0]
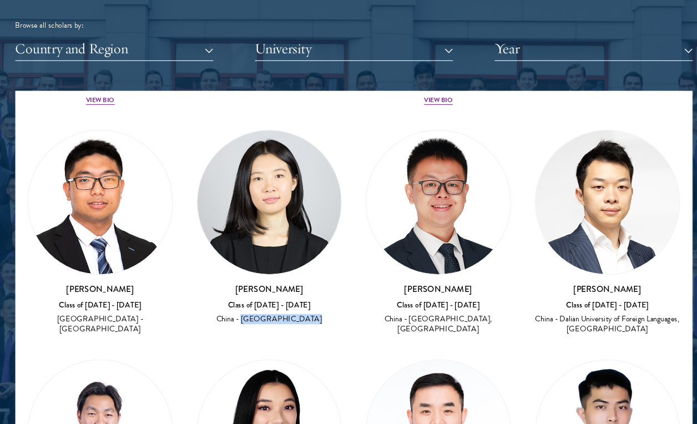
drag, startPoint x: 258, startPoint y: 287, endPoint x: 327, endPoint y: 288, distance: 68.8
click at [327, 318] on div "China - [GEOGRAPHIC_DATA]" at bounding box center [270, 322] width 135 height 9
copy div "[GEOGRAPHIC_DATA]"
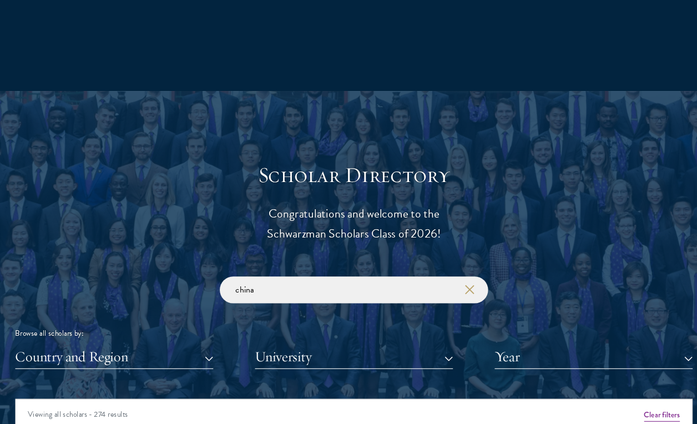
scroll to position [1049, 0]
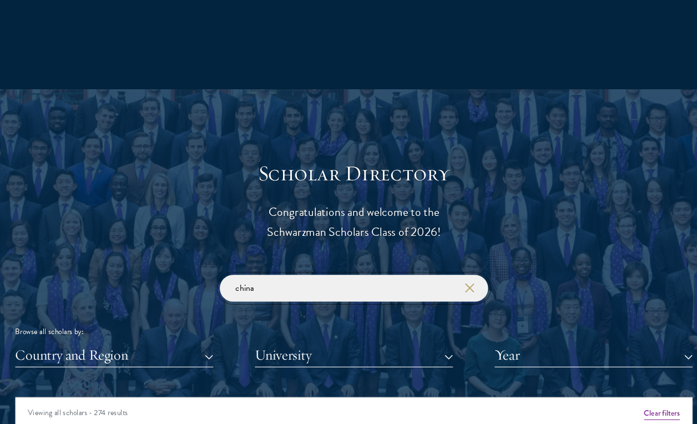
drag, startPoint x: 280, startPoint y: 295, endPoint x: 179, endPoint y: 292, distance: 101.0
click at [179, 294] on div "china Browse all scholars by: Country and Region All Countries and Regions [GEO…" at bounding box center [348, 328] width 630 height 86
click button "submit" at bounding box center [0, 0] width 0 height 0
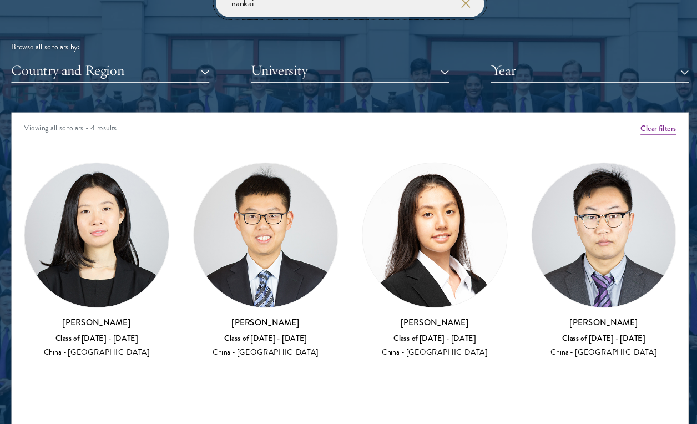
scroll to position [1317, 0]
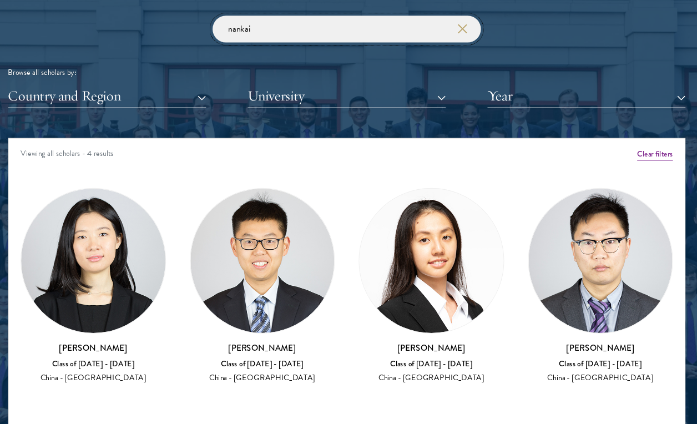
drag, startPoint x: 306, startPoint y: 33, endPoint x: 180, endPoint y: 24, distance: 125.7
click at [180, 24] on div "nankai Browse all scholars by: Country and Region All Countries and Regions [GE…" at bounding box center [348, 60] width 630 height 86
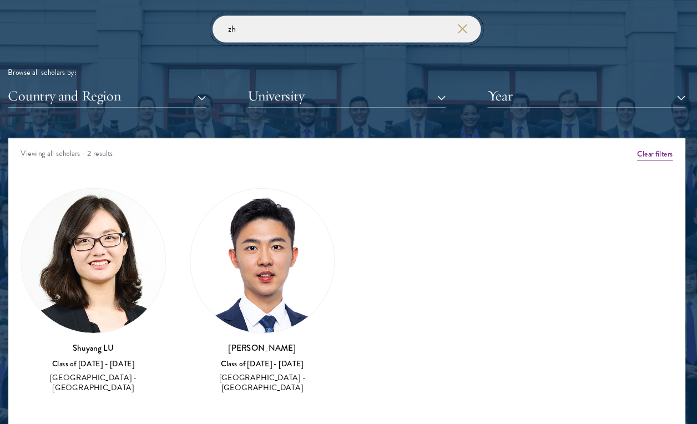
type input "z"
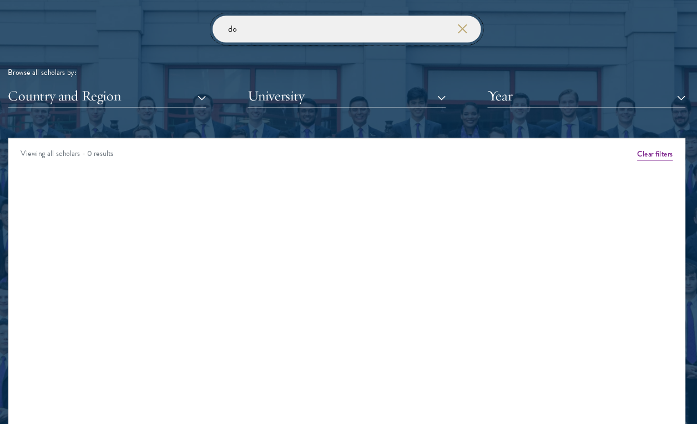
type input "d"
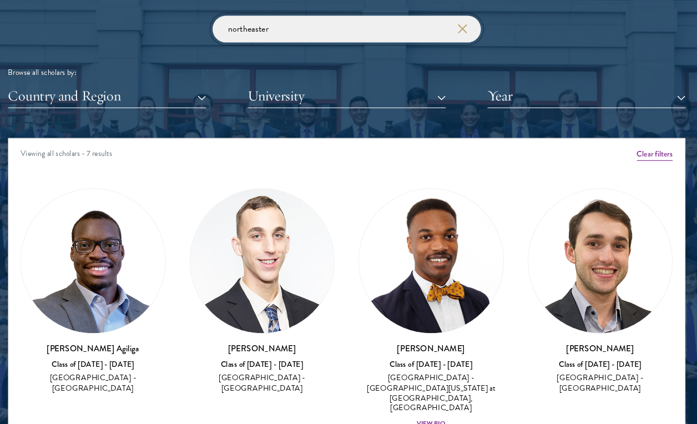
type input "northeastern"
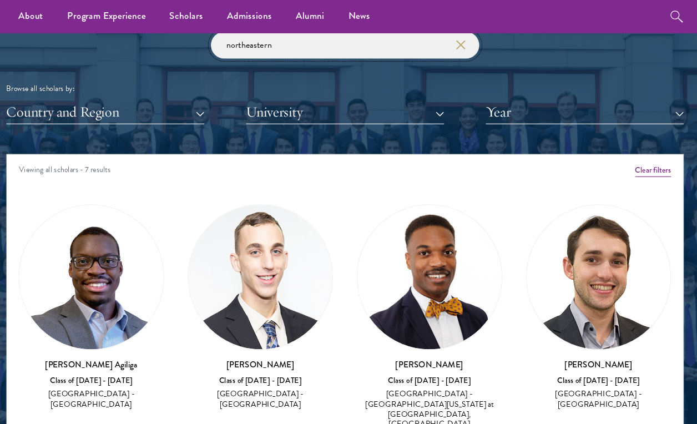
scroll to position [1289, 0]
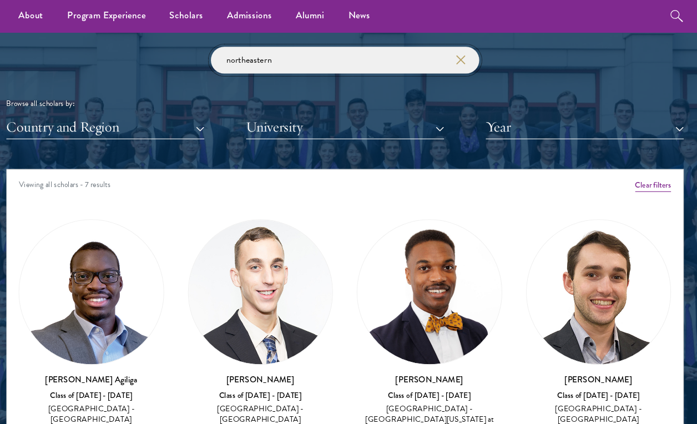
drag, startPoint x: 301, startPoint y: 60, endPoint x: 185, endPoint y: 48, distance: 117.2
click at [185, 48] on div "northeastern Browse all scholars by: Country and Region All Countries and Regio…" at bounding box center [348, 87] width 630 height 86
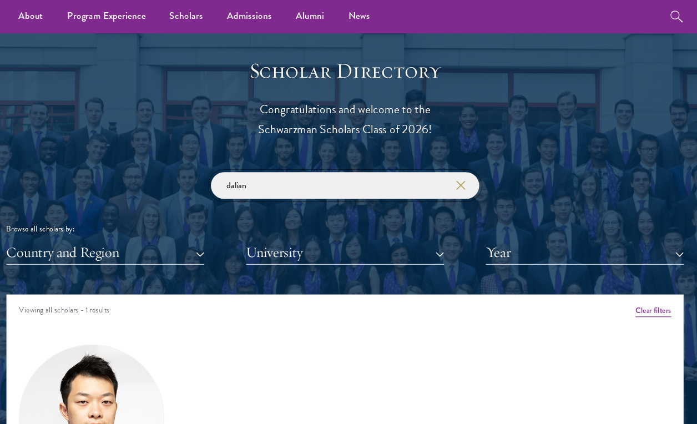
scroll to position [1161, 0]
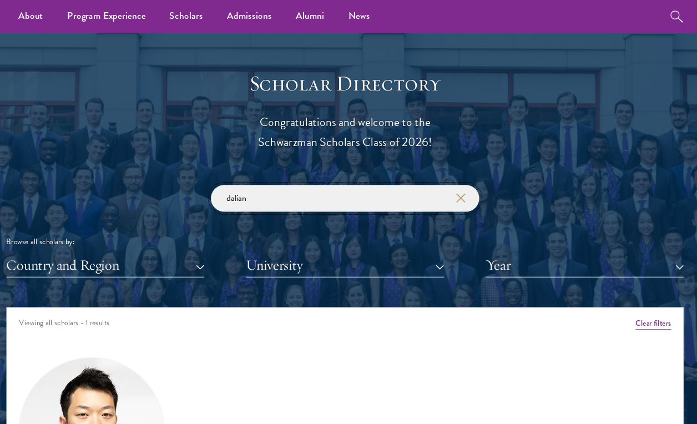
type input "dalian"
click at [457, 183] on use "button" at bounding box center [456, 184] width 16 height 16
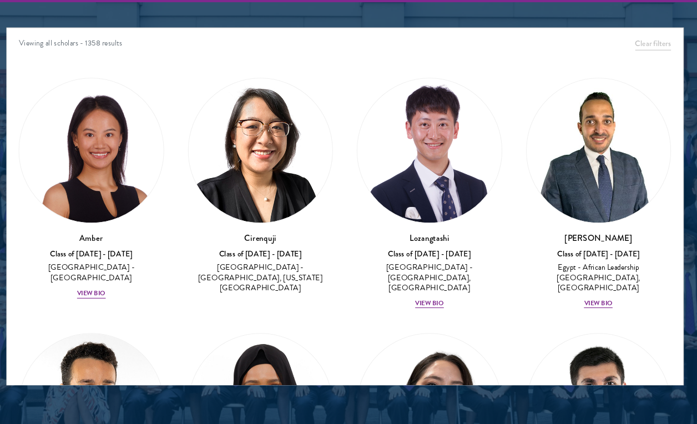
scroll to position [1455, 0]
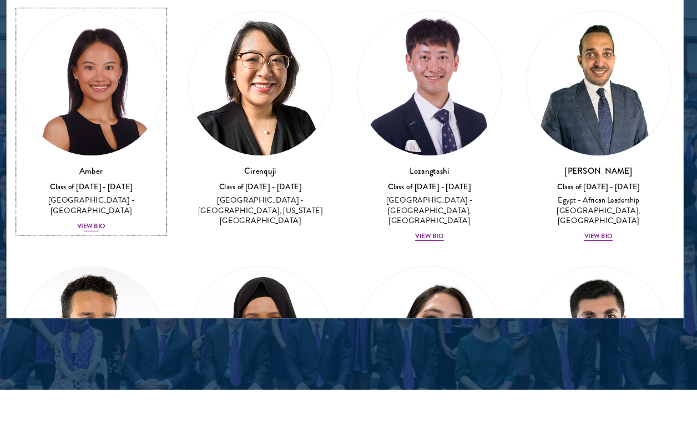
click at [118, 235] on div "View Bio" at bounding box center [112, 239] width 27 height 9
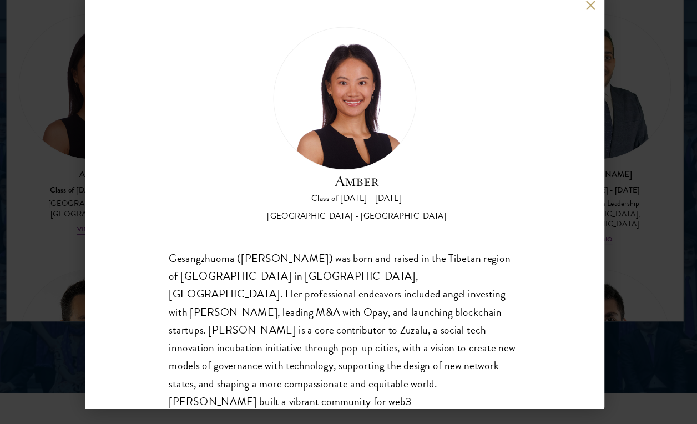
click at [604, 105] on div "Amber Class of [DATE] - [DATE] [GEOGRAPHIC_DATA] - [GEOGRAPHIC_DATA] Gesangzhuo…" at bounding box center [348, 212] width 697 height 424
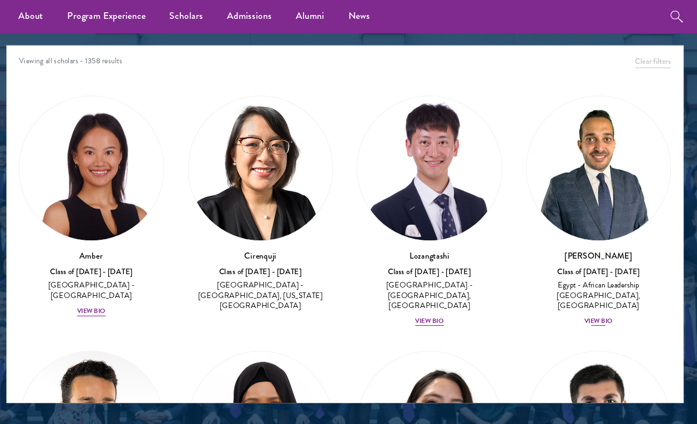
scroll to position [1402, 0]
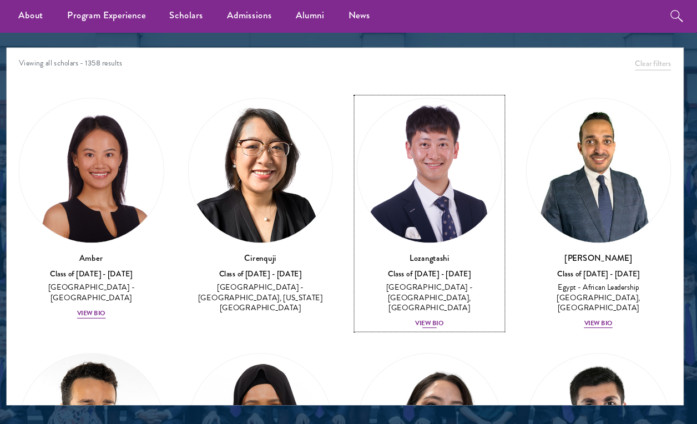
click at [431, 297] on div "View Bio" at bounding box center [427, 301] width 27 height 9
